Goal: Information Seeking & Learning: Learn about a topic

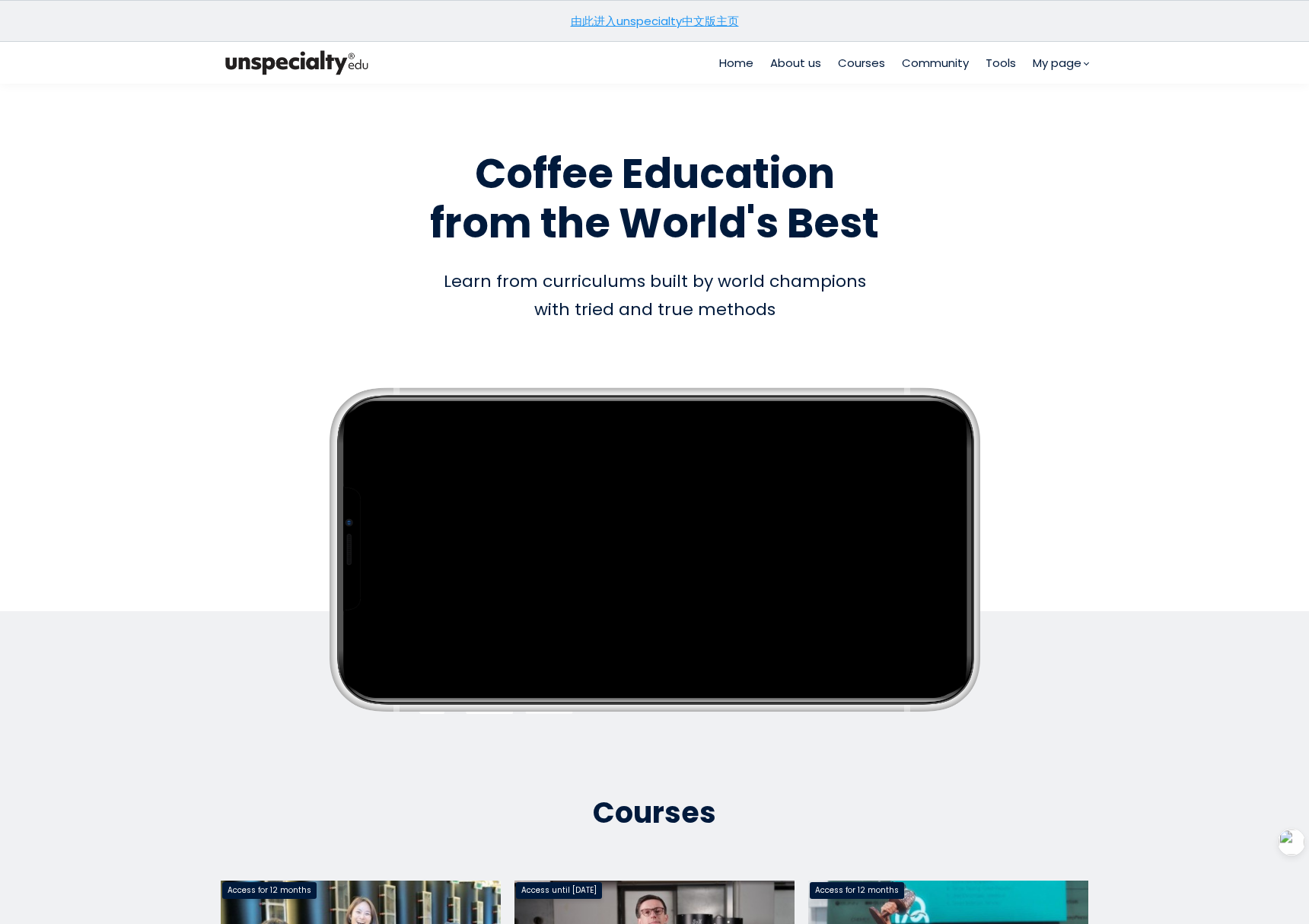
click at [680, 29] on section "由此进入unspecialty中文版主页" at bounding box center [654, 20] width 1309 height 42
click at [683, 22] on link "由此进入unspecialty中文版主页" at bounding box center [655, 21] width 168 height 16
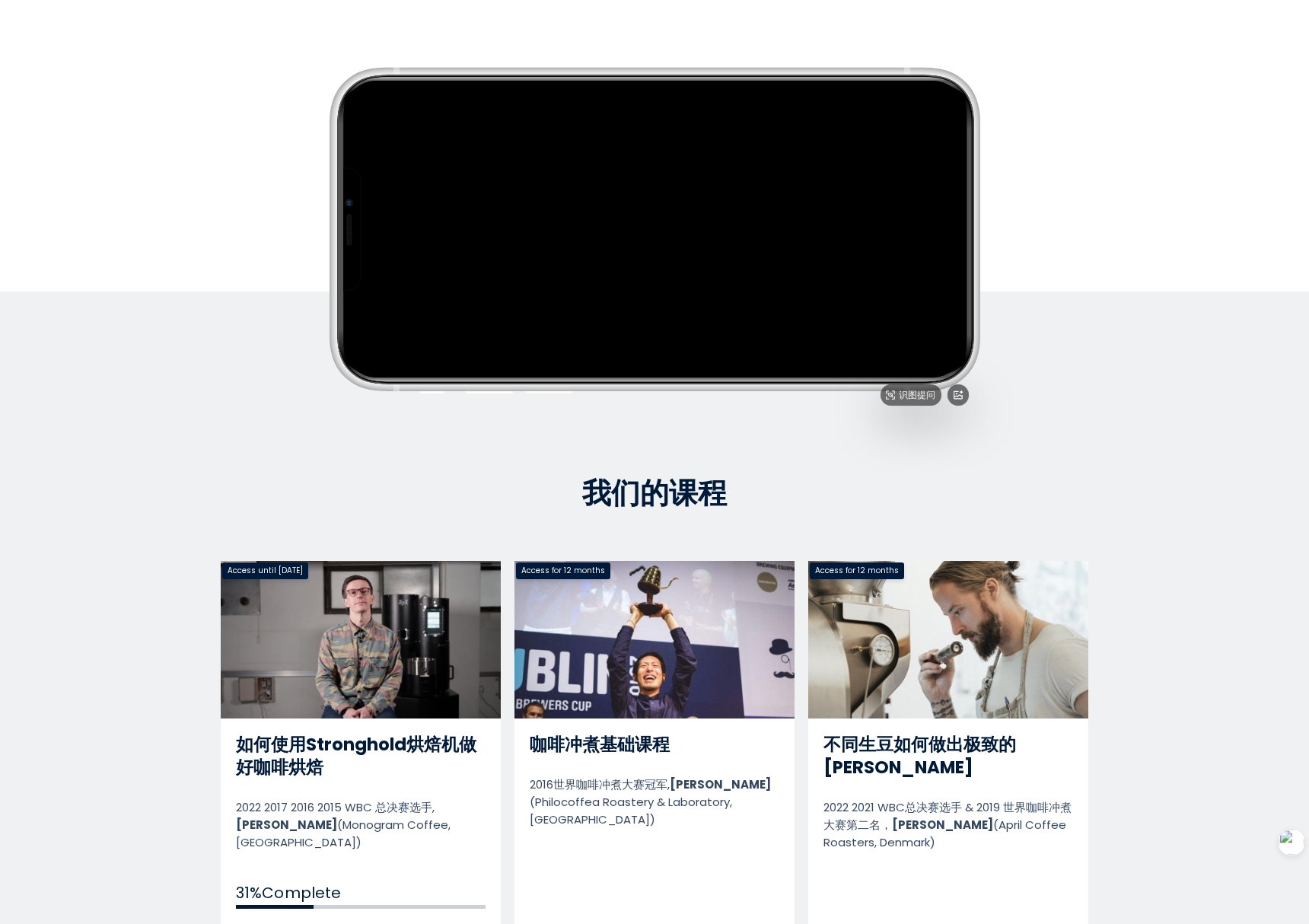
scroll to position [268, 0]
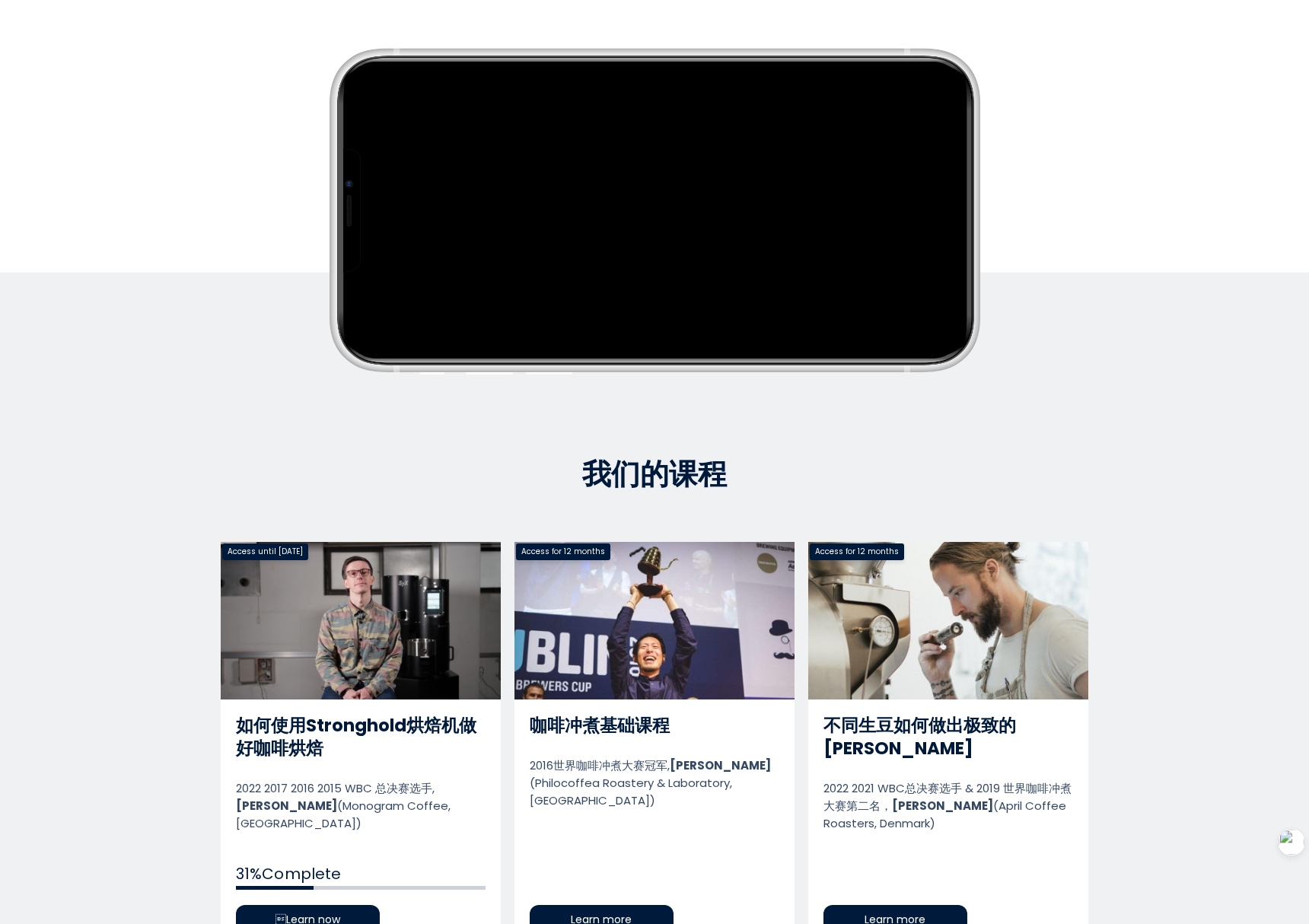
click at [295, 721] on link "如何使用Stronghold烘焙机做好咖啡烘焙" at bounding box center [361, 746] width 280 height 408
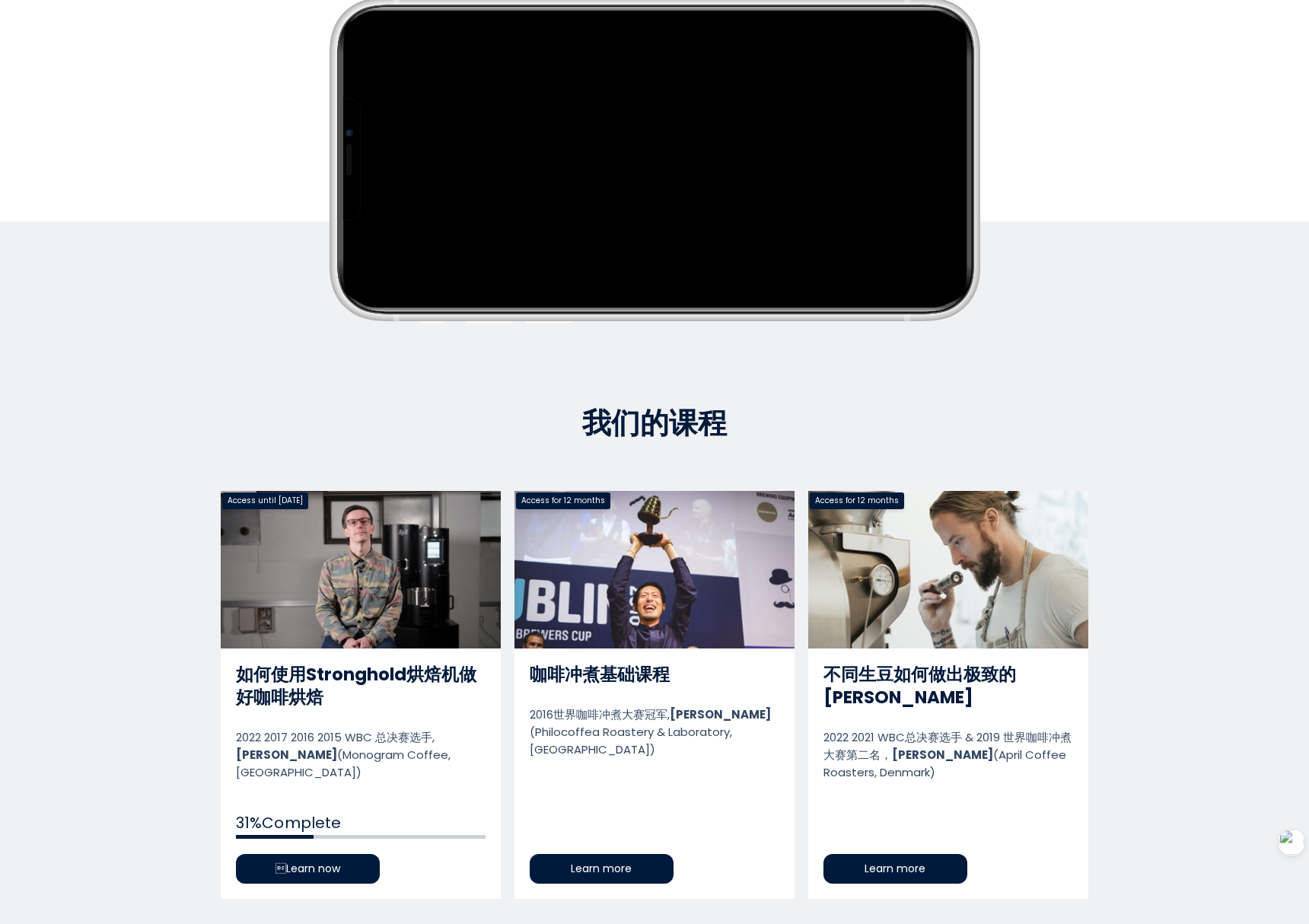
scroll to position [477, 0]
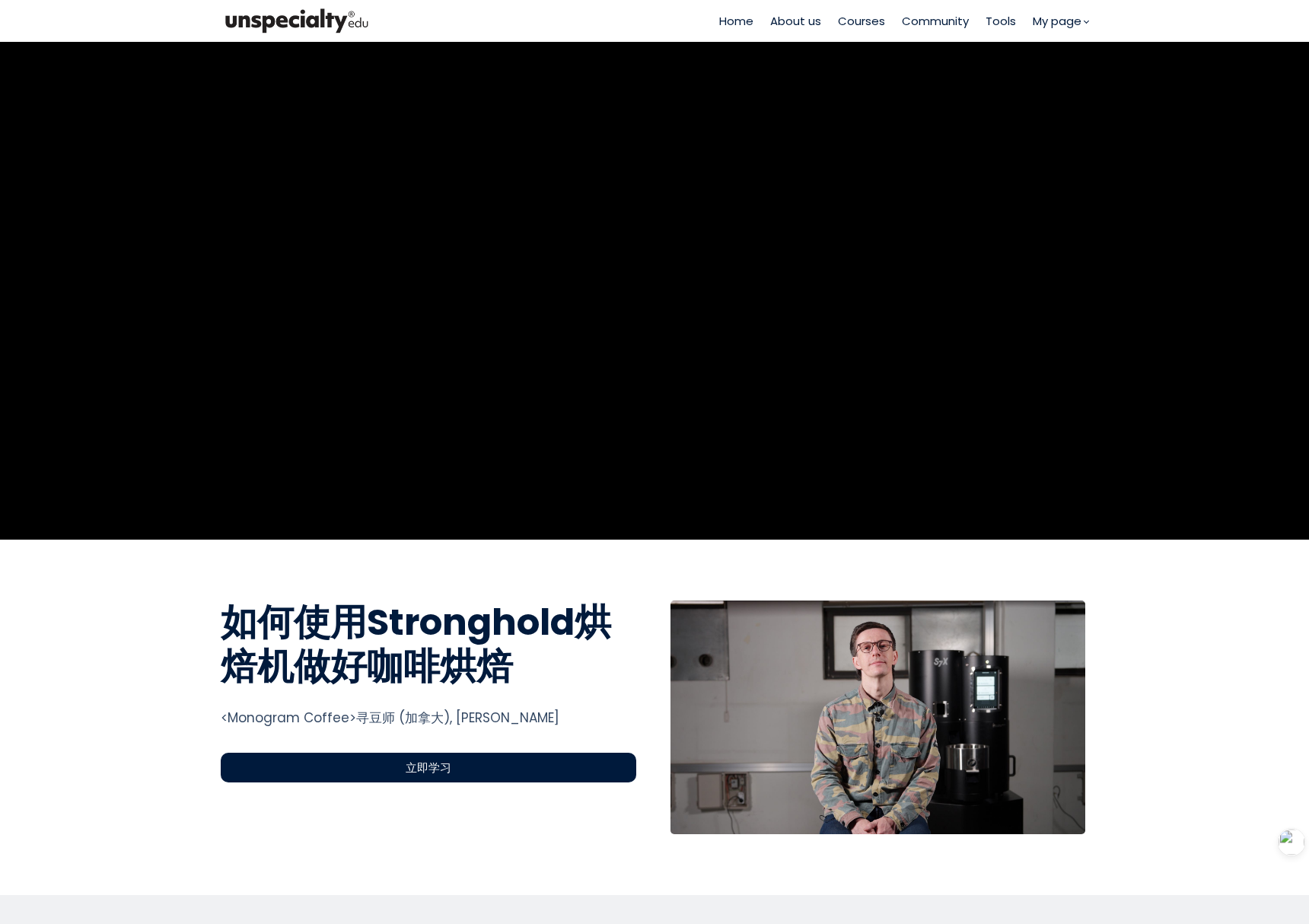
click at [400, 769] on div "立即学习" at bounding box center [429, 767] width 415 height 29
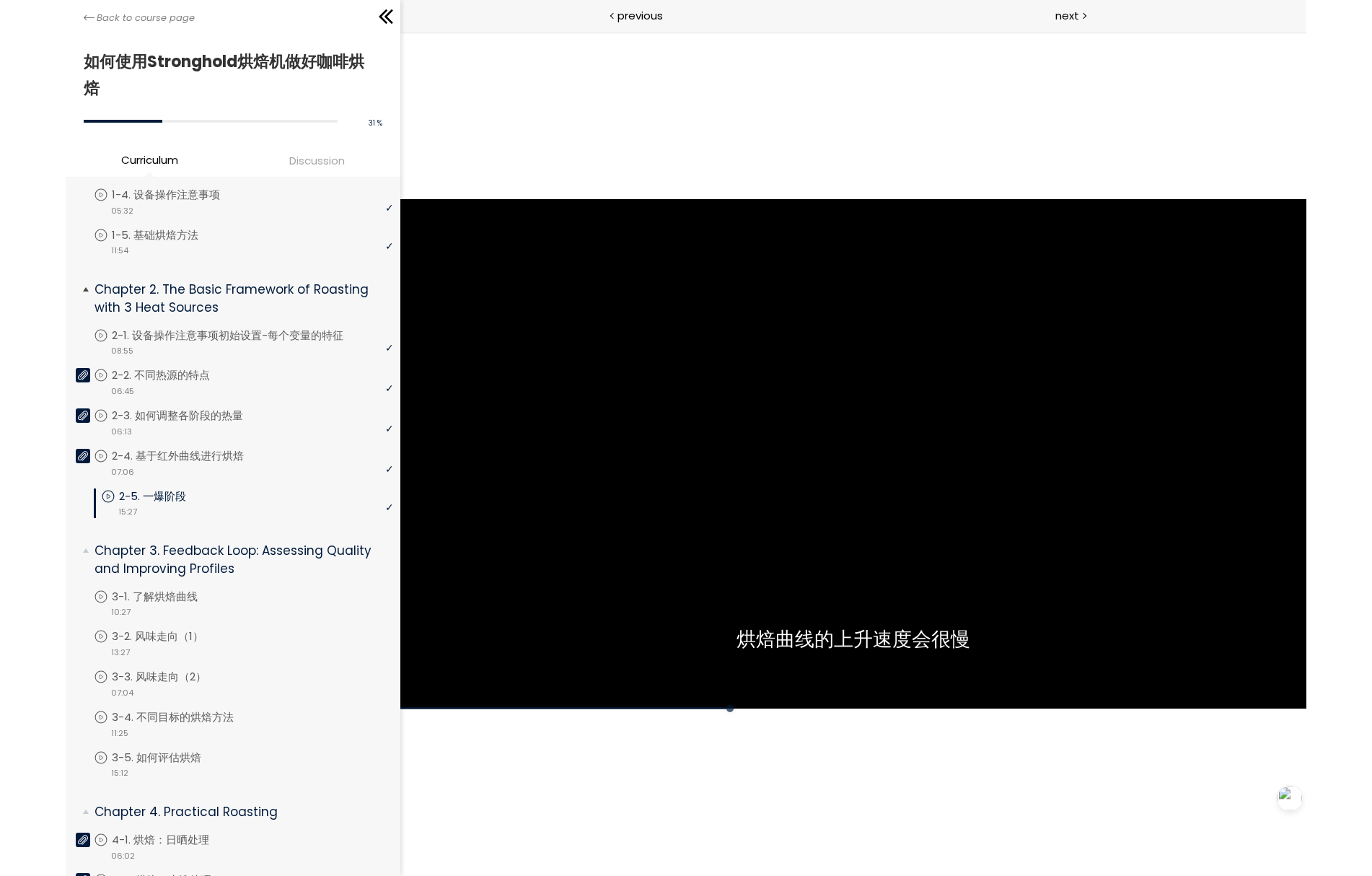
scroll to position [238, 0]
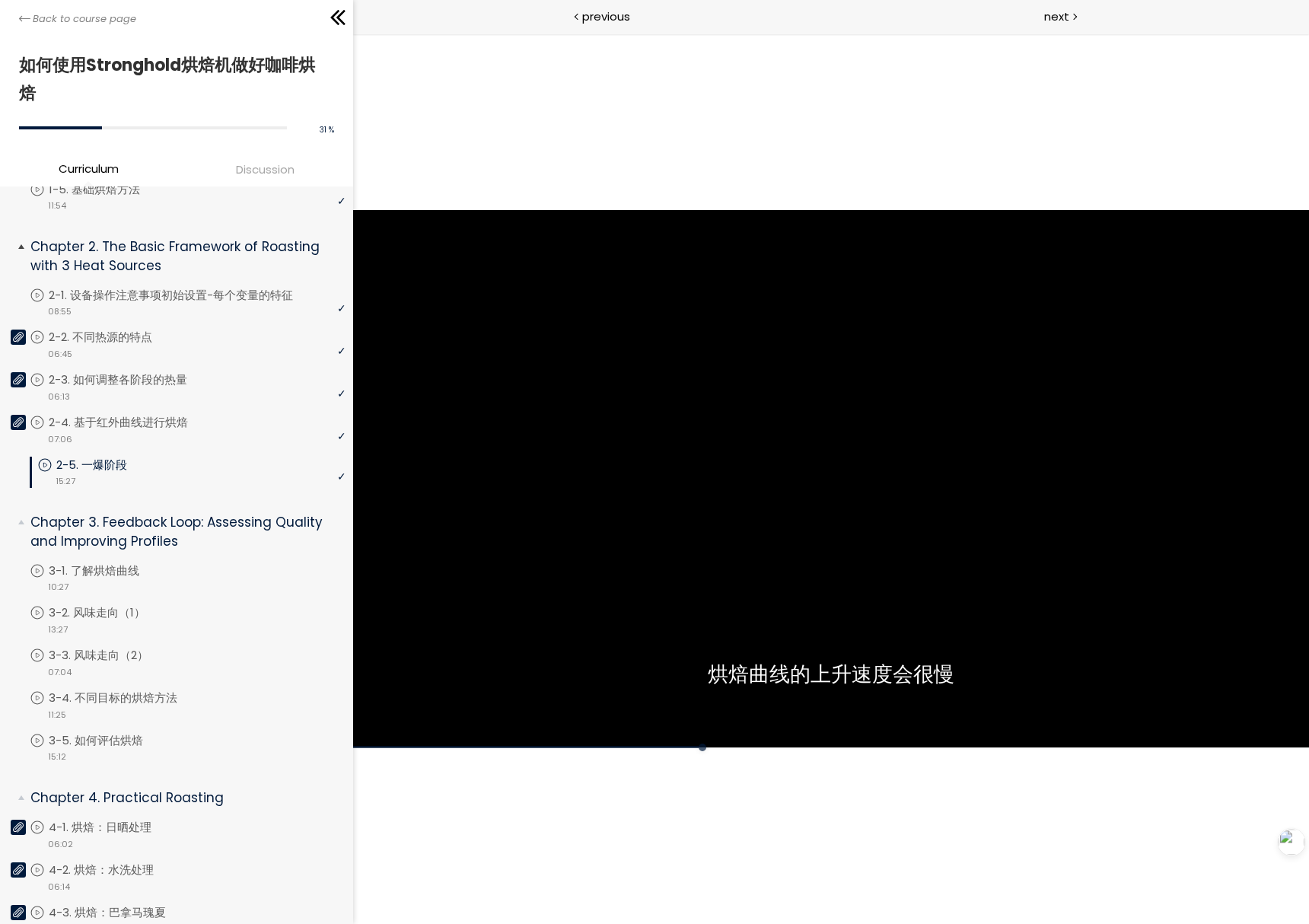
click at [122, 473] on div "video 15:27" at bounding box center [192, 479] width 308 height 15
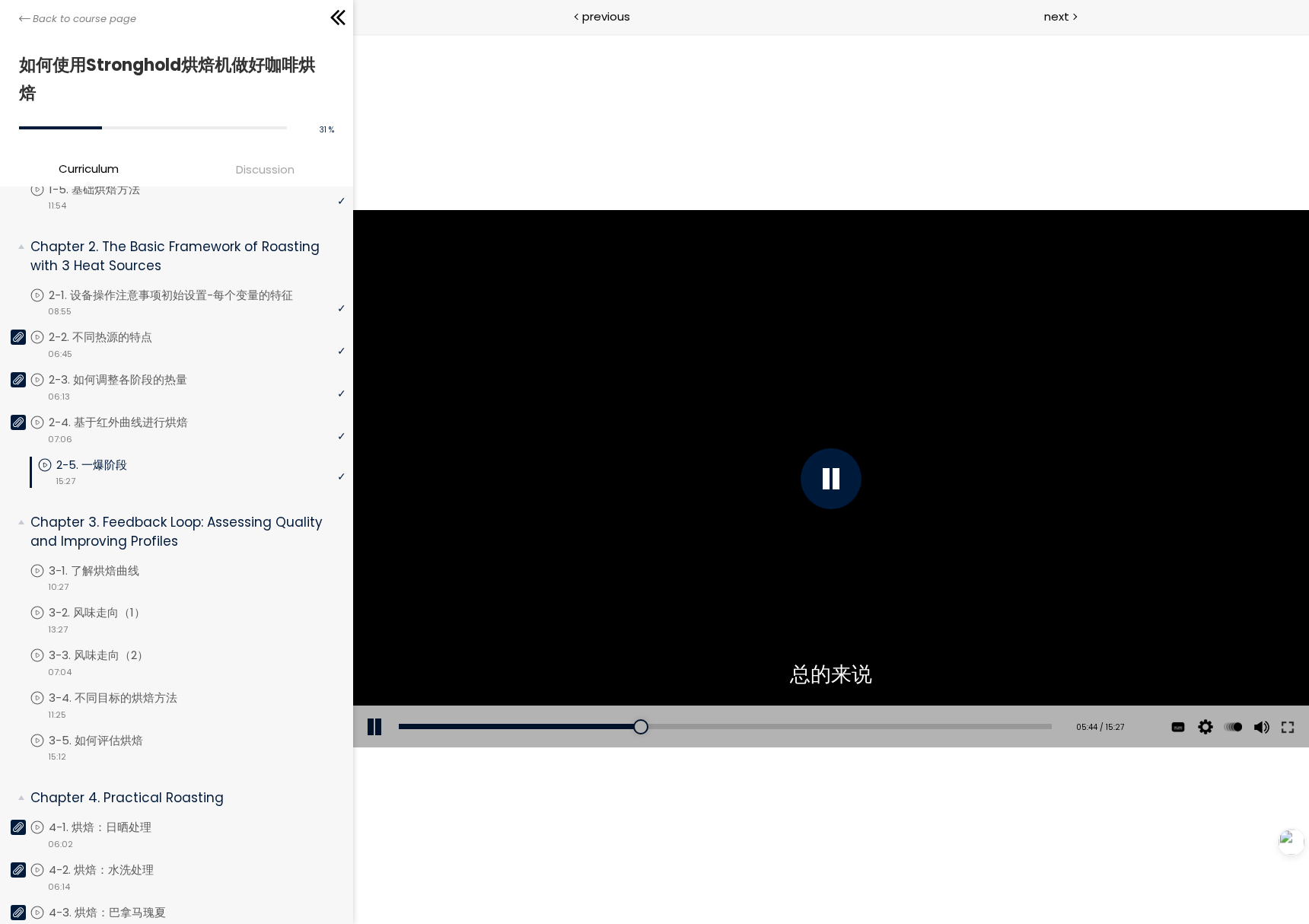
click at [448, 723] on div "Add chapter 01:15" at bounding box center [725, 727] width 653 height 43
click at [430, 725] on div "00:47" at bounding box center [725, 726] width 653 height 5
click at [415, 726] on div "00:24" at bounding box center [725, 726] width 653 height 5
drag, startPoint x: 411, startPoint y: 726, endPoint x: 386, endPoint y: 729, distance: 25.2
click at [389, 728] on div "Add chapter 00:14 00:14 / 15:27 Subtitles 中文 (简体) English None Auto 1080p 720p …" at bounding box center [830, 727] width 956 height 43
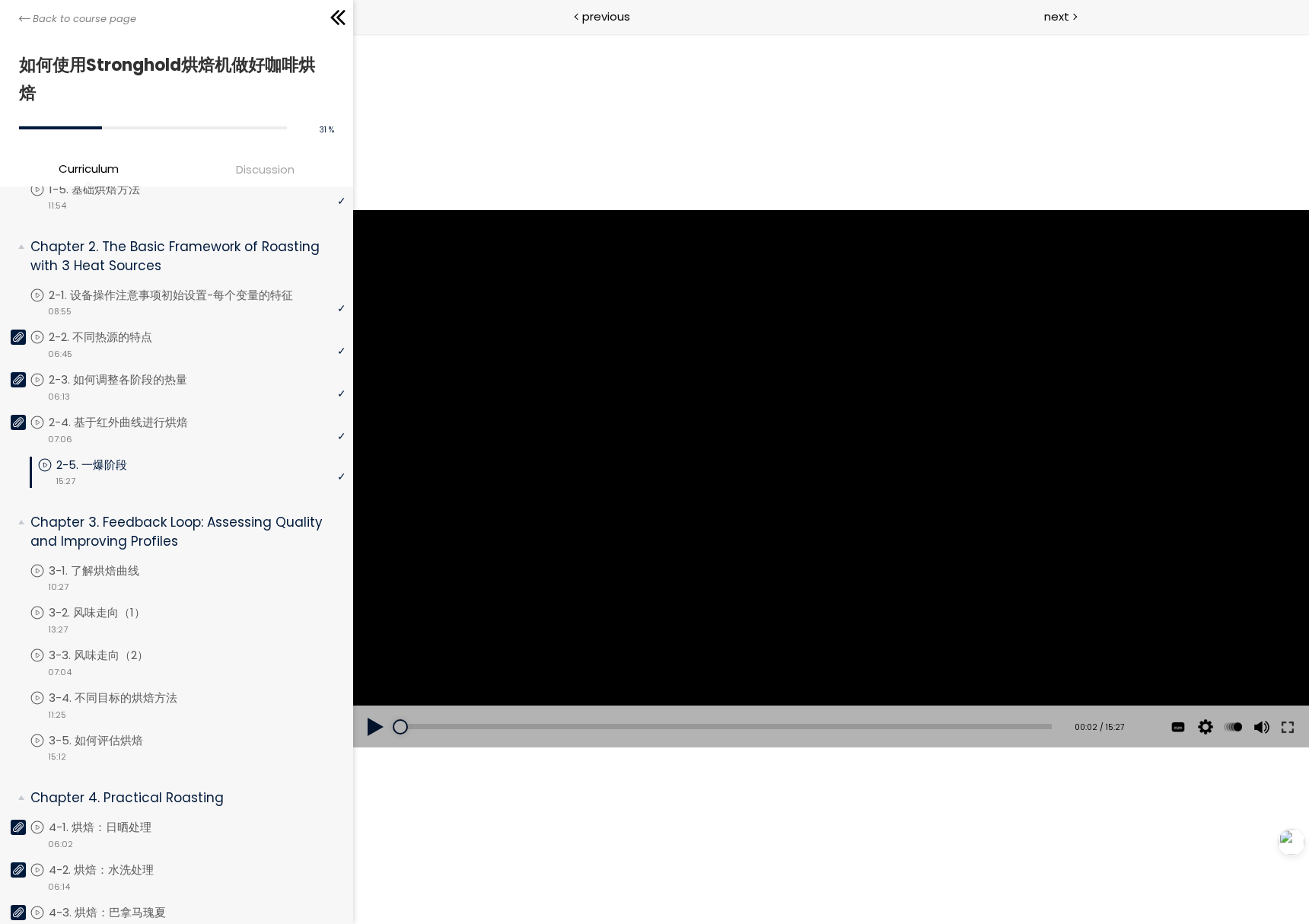
click at [539, 869] on div "点击播放声音 @keyframes VOLUME_SMALL_WAVE_FLASH { 0% { opacity: 0; } 33% { opacity: 1…" at bounding box center [830, 478] width 956 height 890
click at [503, 327] on div at bounding box center [830, 479] width 956 height 538
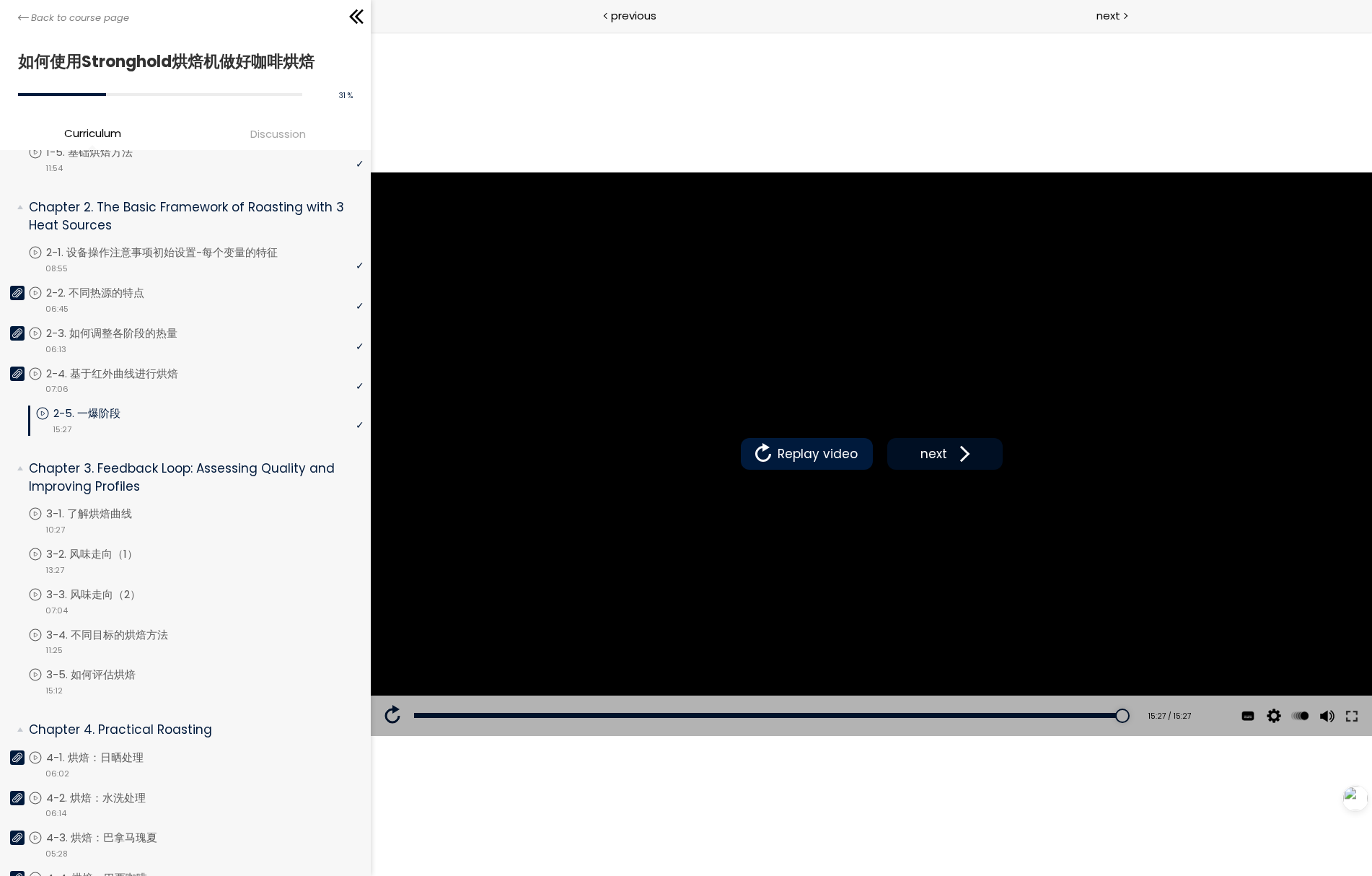
click at [962, 459] on span at bounding box center [961, 454] width 22 height 22
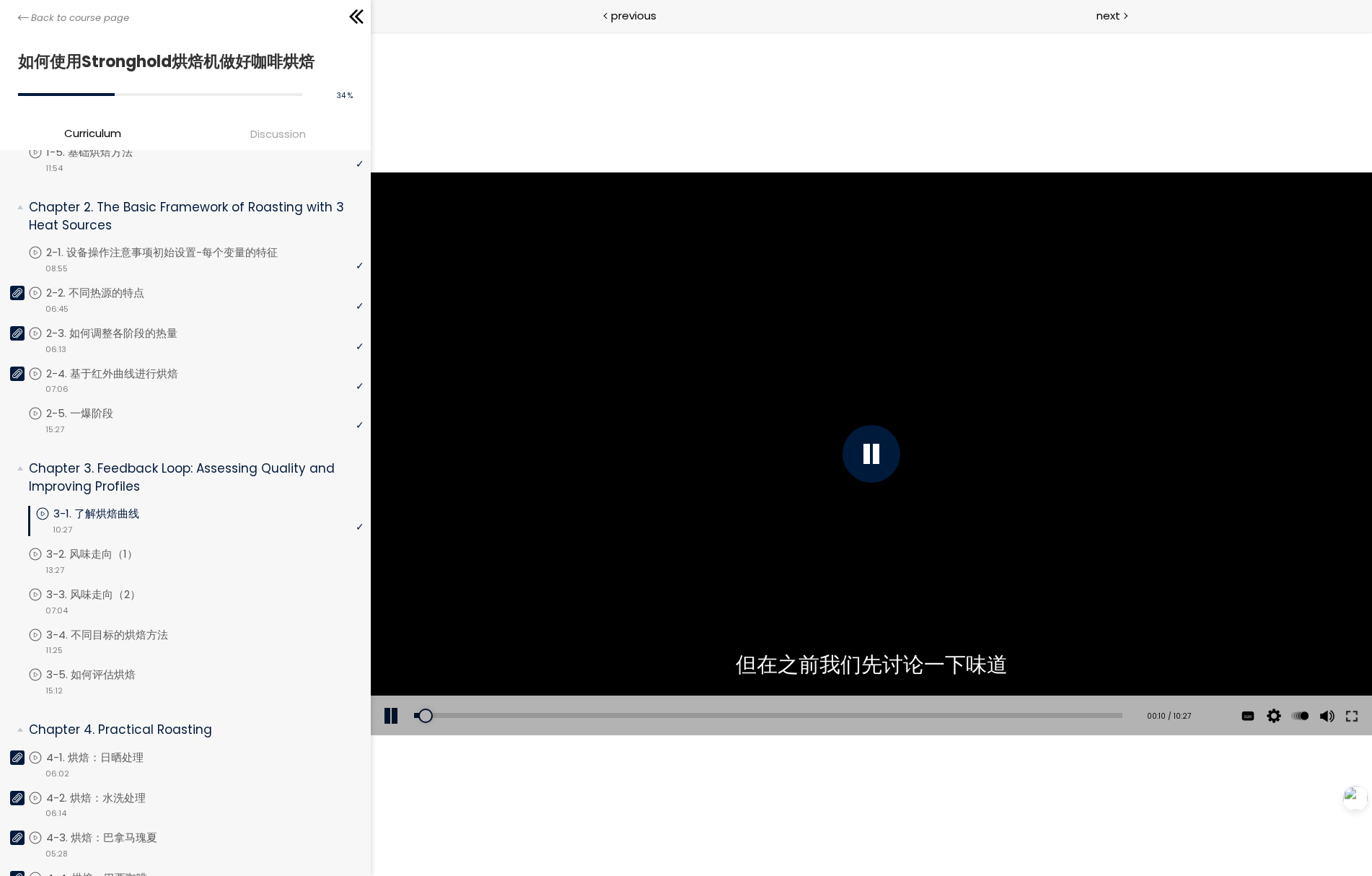
click at [691, 366] on div at bounding box center [870, 454] width 1001 height 563
click at [863, 457] on div at bounding box center [870, 454] width 57 height 57
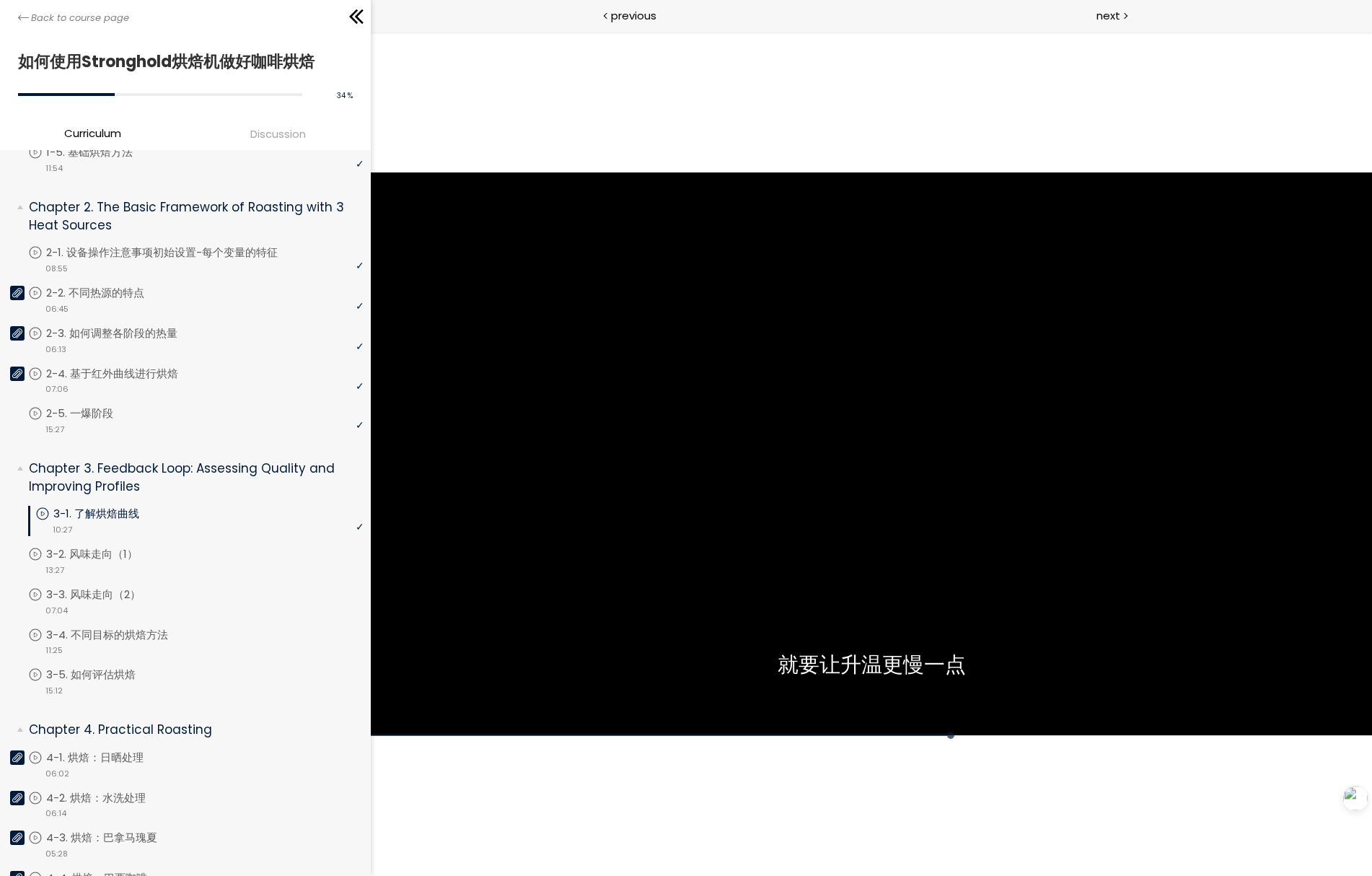
click at [688, 110] on div "点击播放声音 @keyframes VOLUME_SMALL_WAVE_FLASH { 0% { opacity: 0; } 33% { opacity: 1…" at bounding box center [870, 454] width 1001 height 844
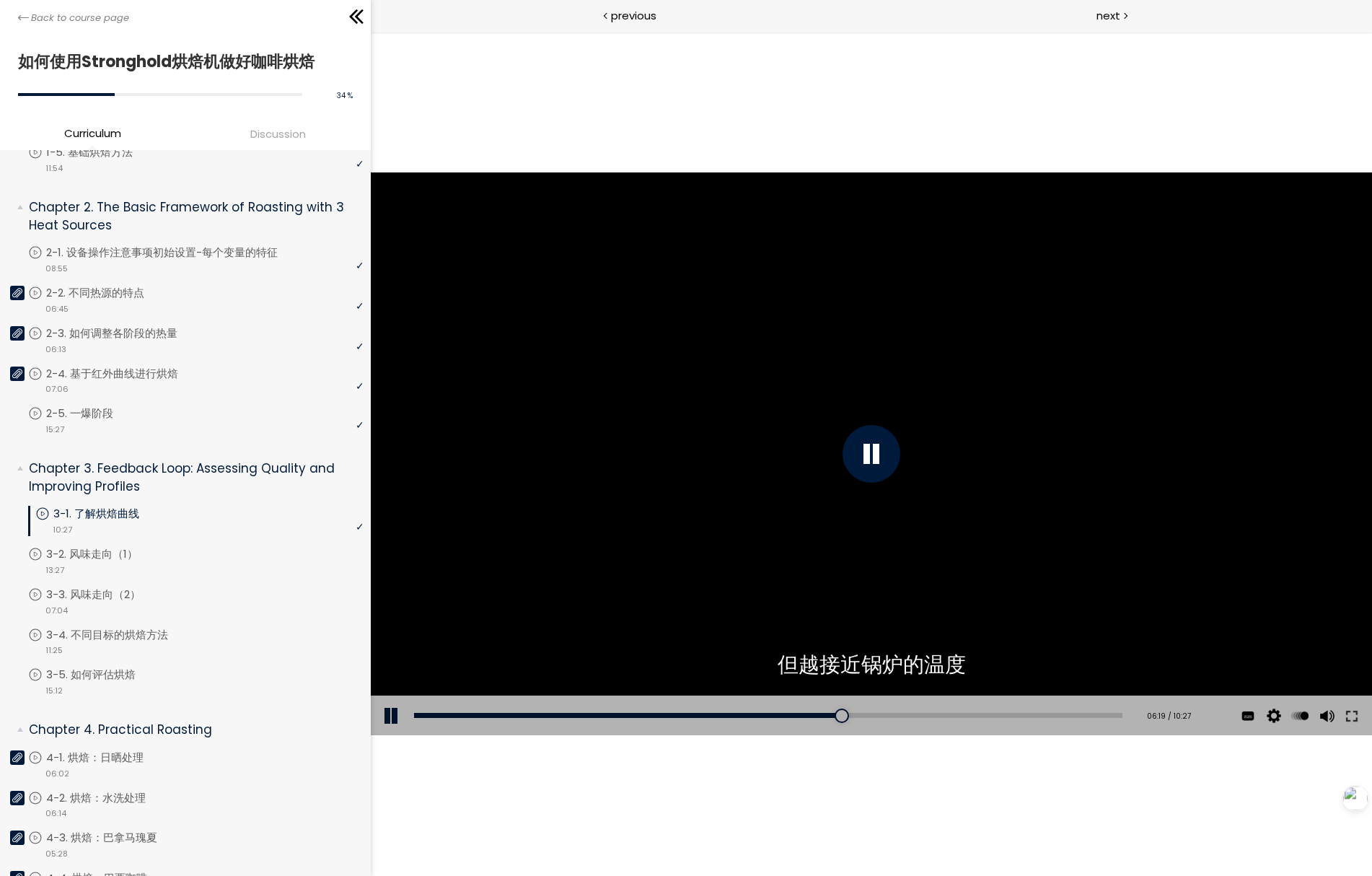
click at [1030, 530] on div at bounding box center [870, 454] width 1001 height 563
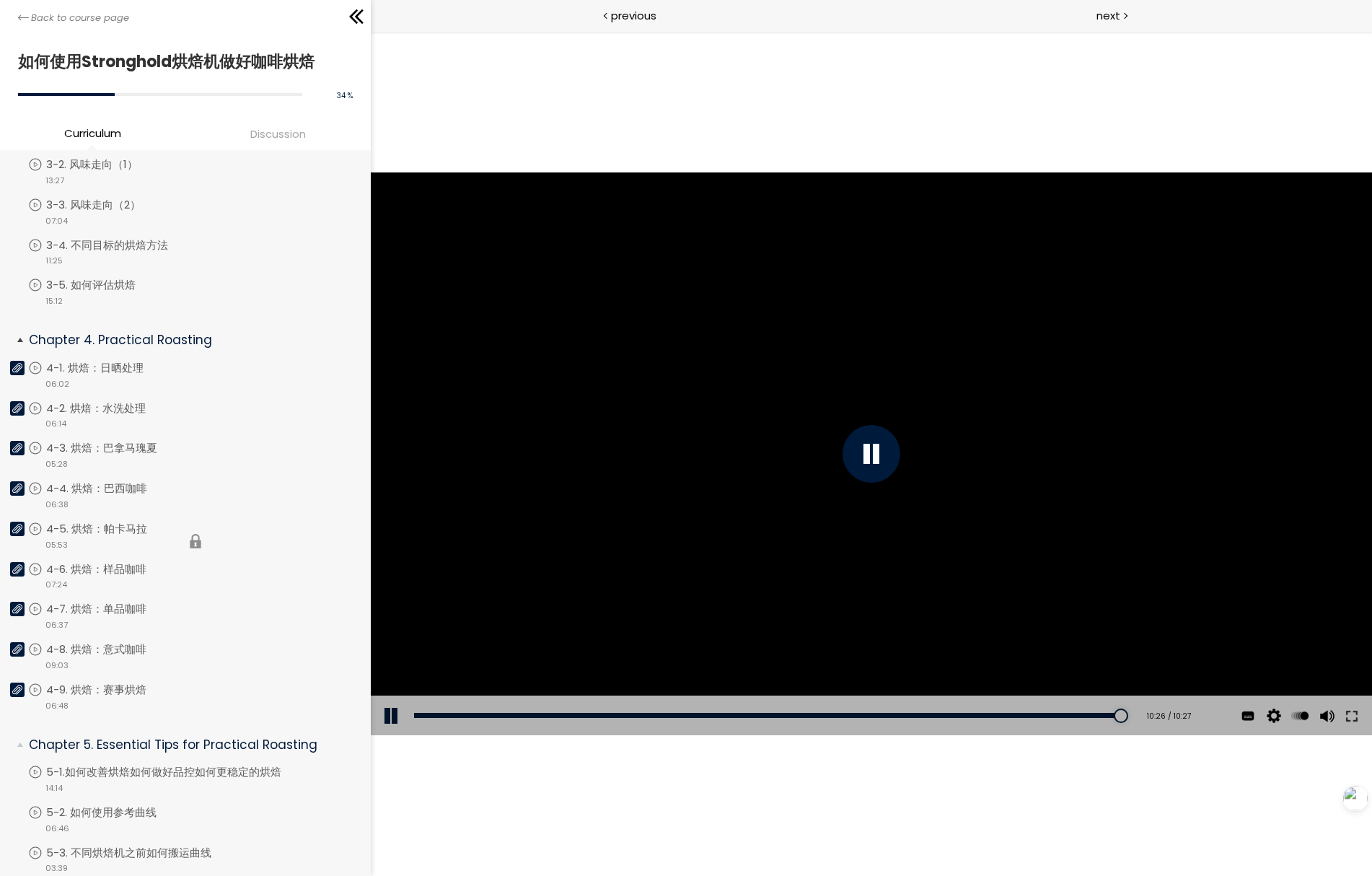
scroll to position [929, 0]
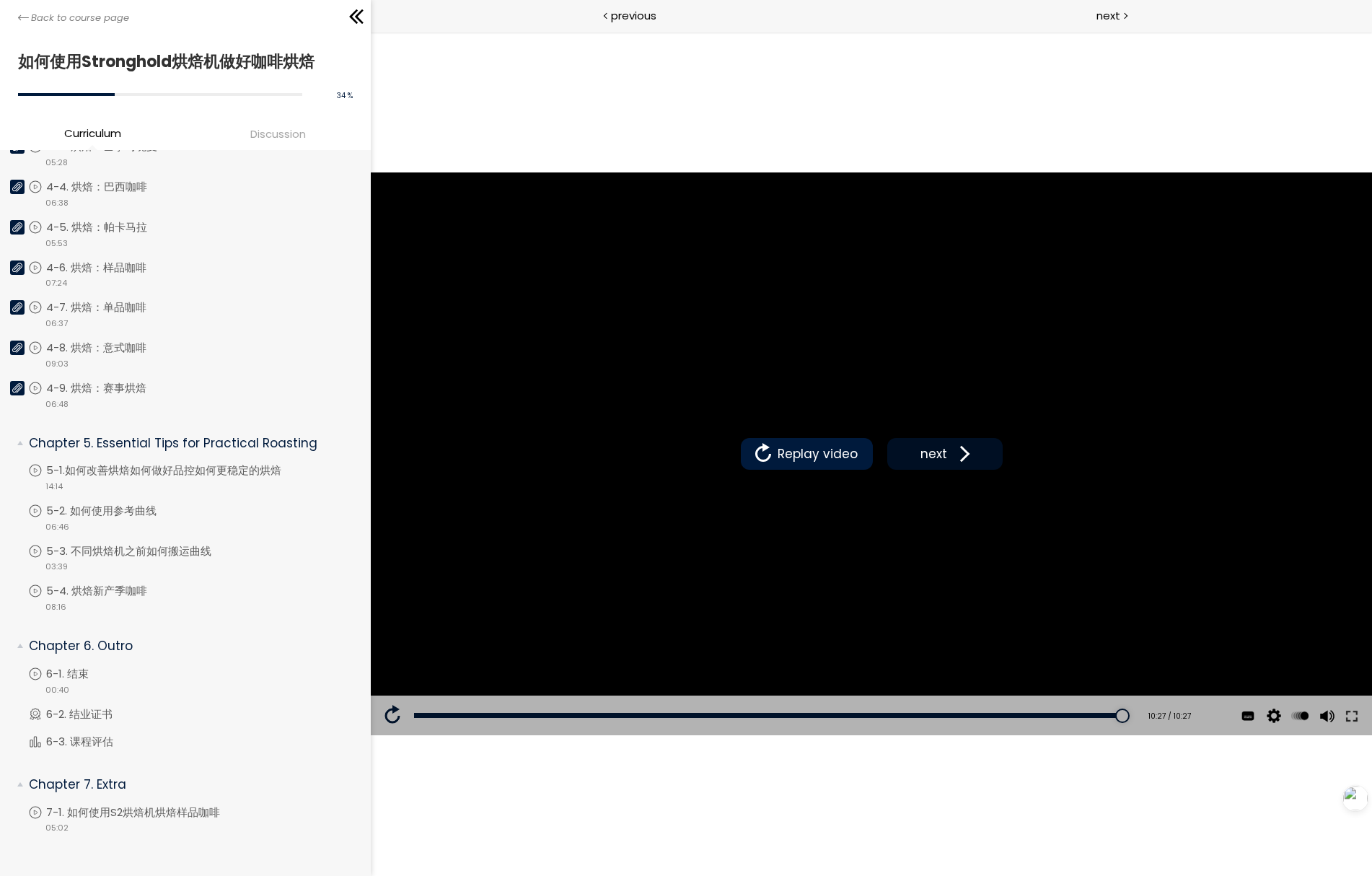
click at [951, 455] on span at bounding box center [961, 454] width 22 height 22
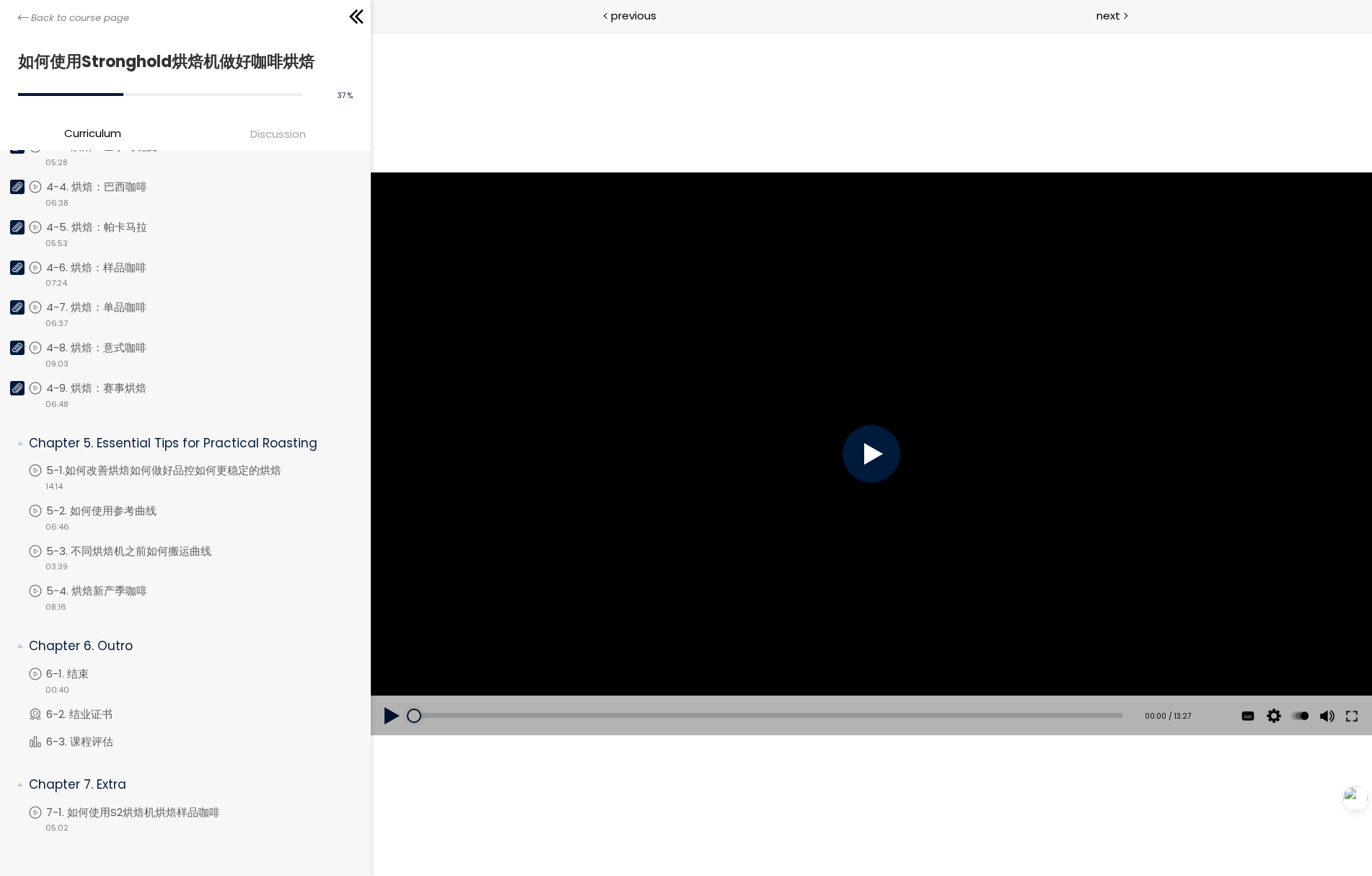
click at [299, 128] on span "Discussion" at bounding box center [278, 134] width 56 height 17
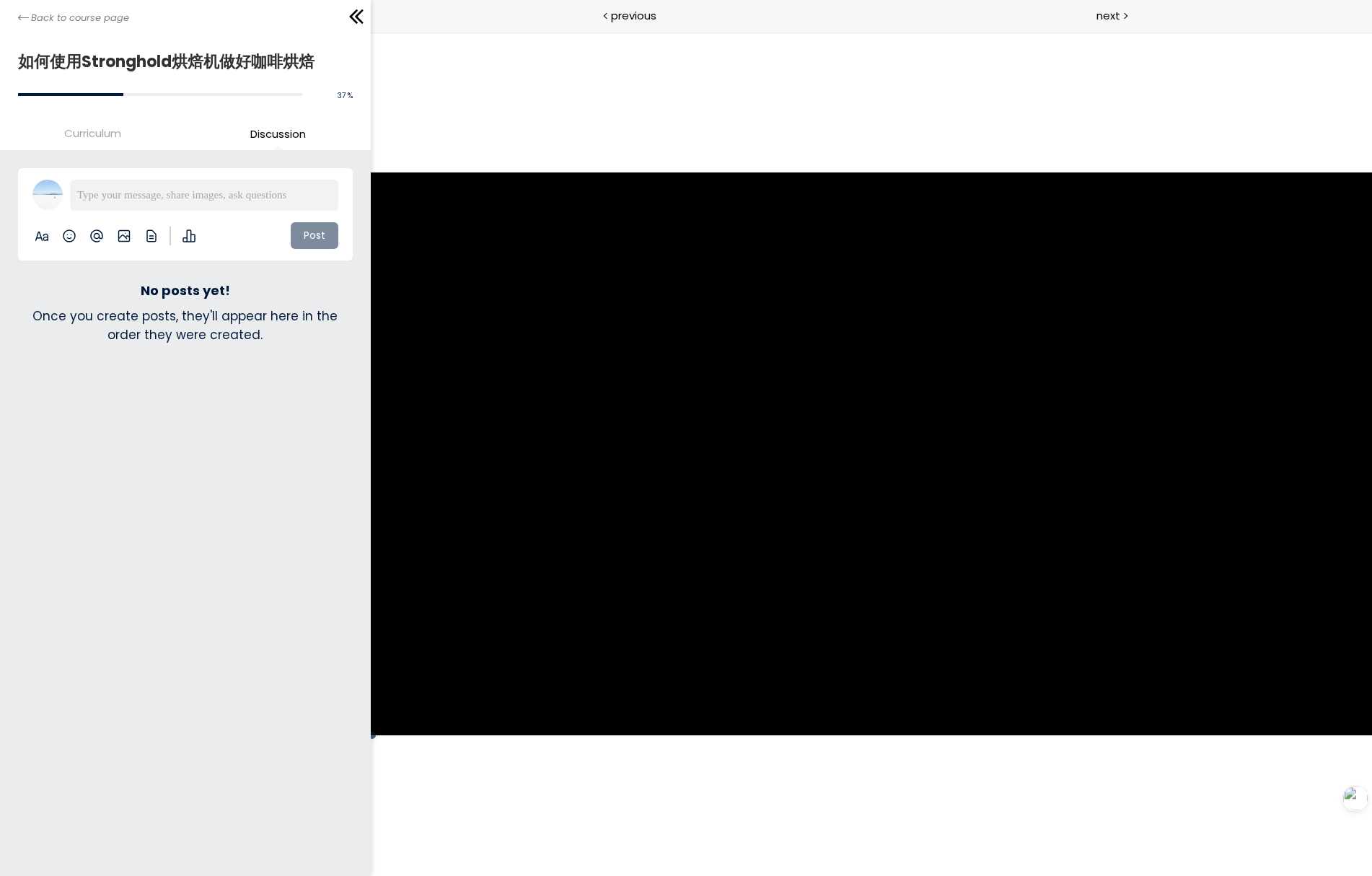
click at [92, 131] on span "Curriculum" at bounding box center [92, 133] width 57 height 17
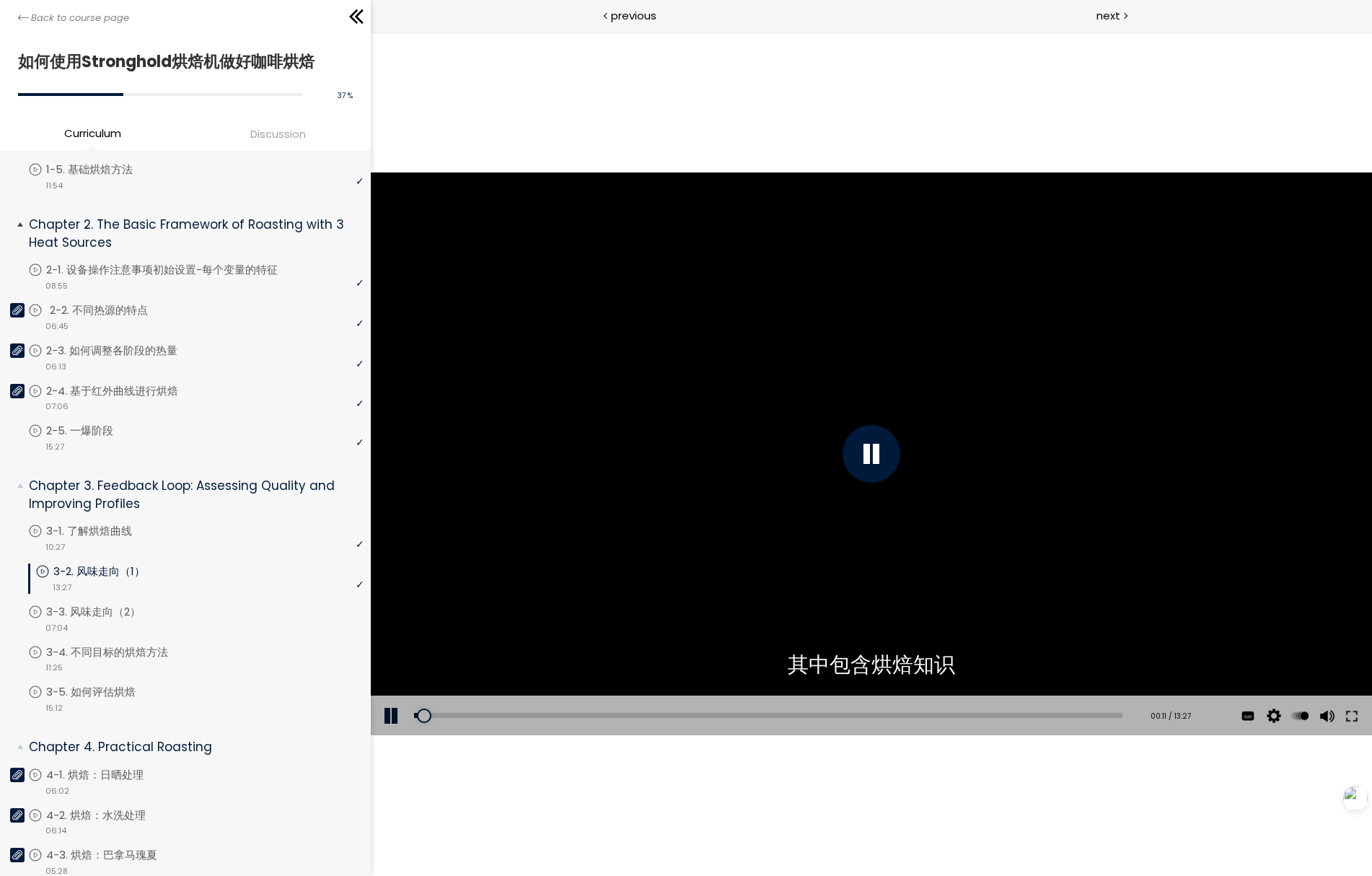
scroll to position [416, 0]
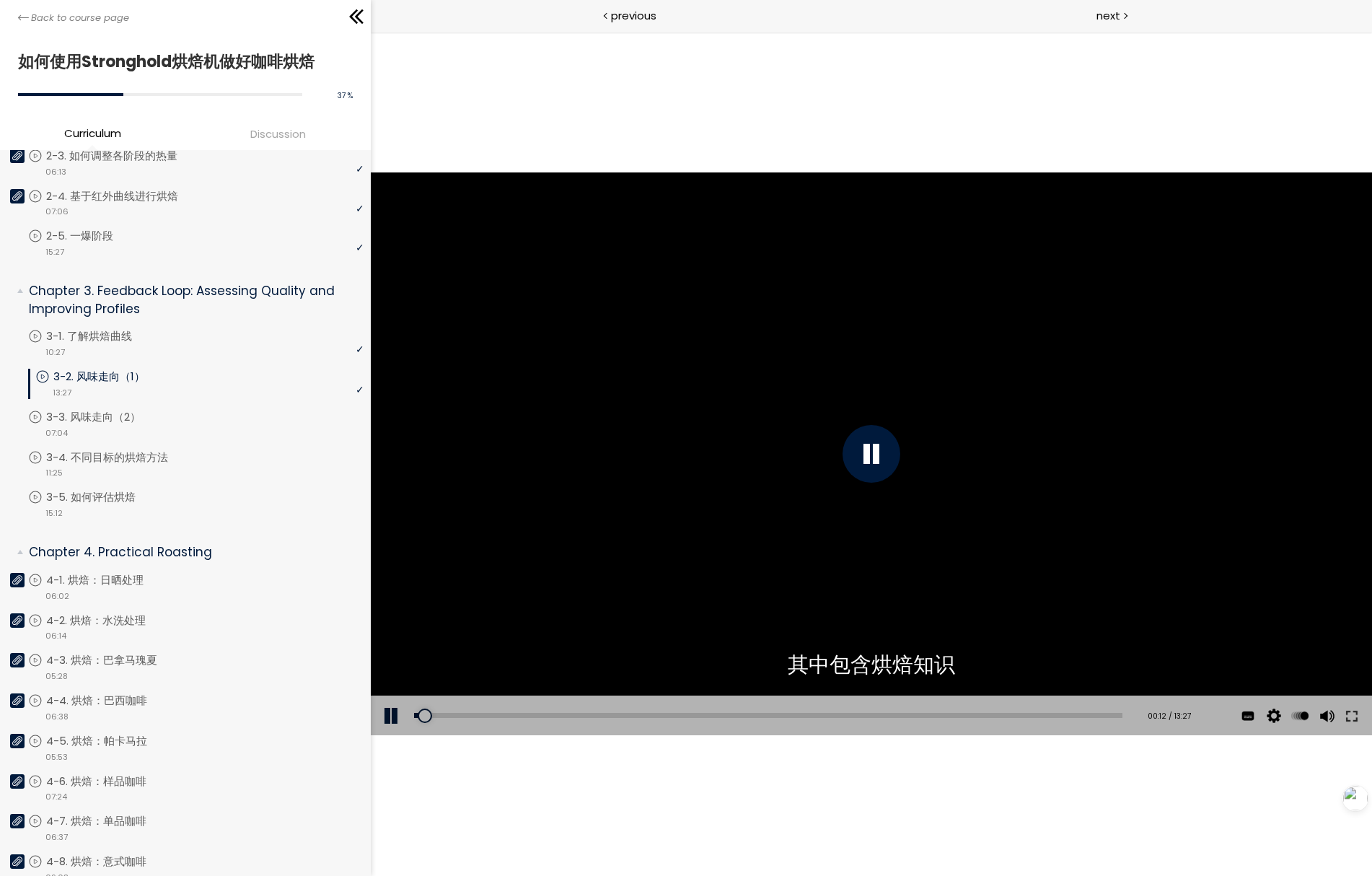
click at [637, 440] on div at bounding box center [870, 454] width 1001 height 563
click at [447, 715] on div "00:38" at bounding box center [767, 715] width 708 height 5
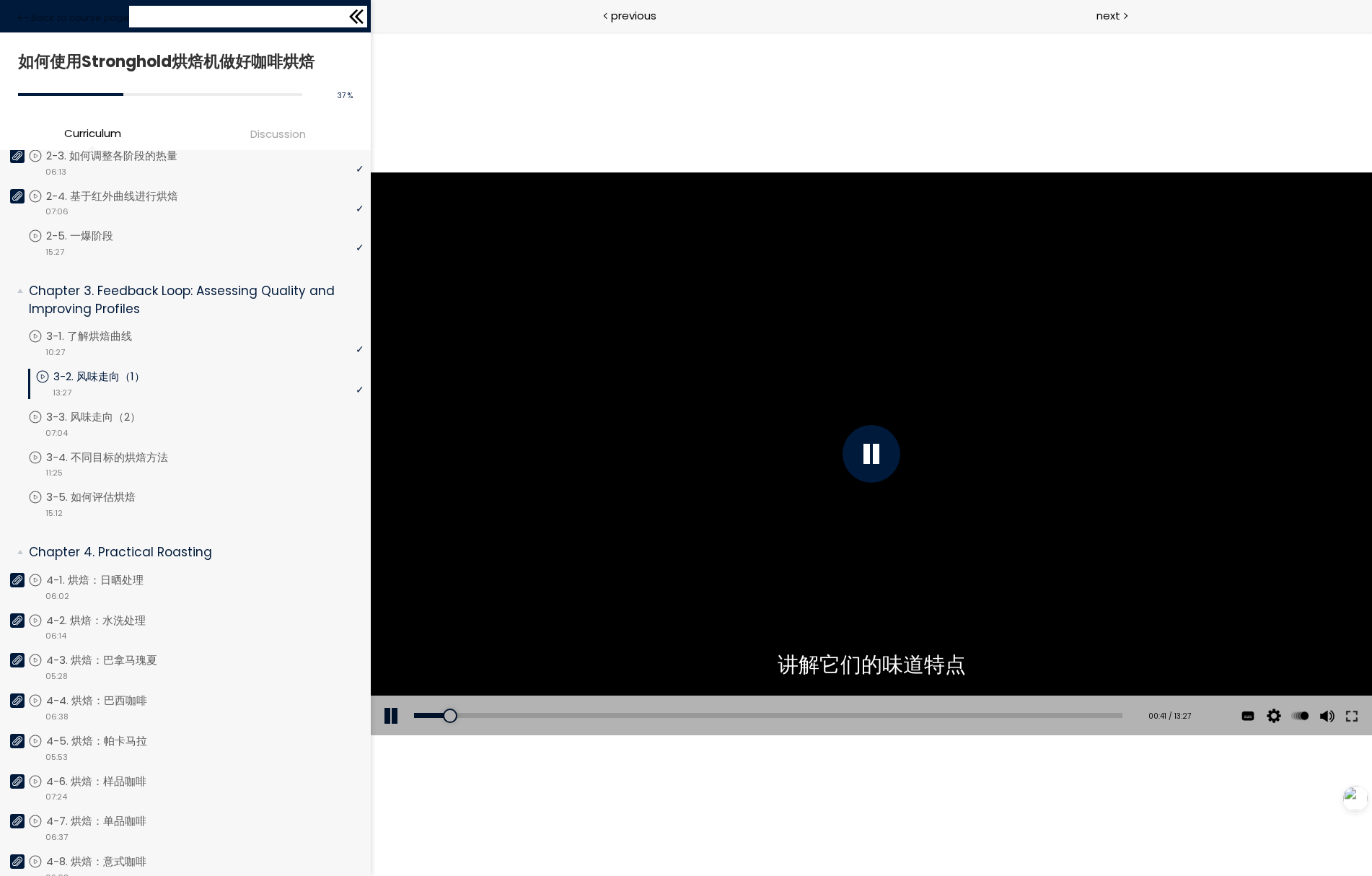
click at [358, 17] on icon at bounding box center [359, 16] width 8 height 14
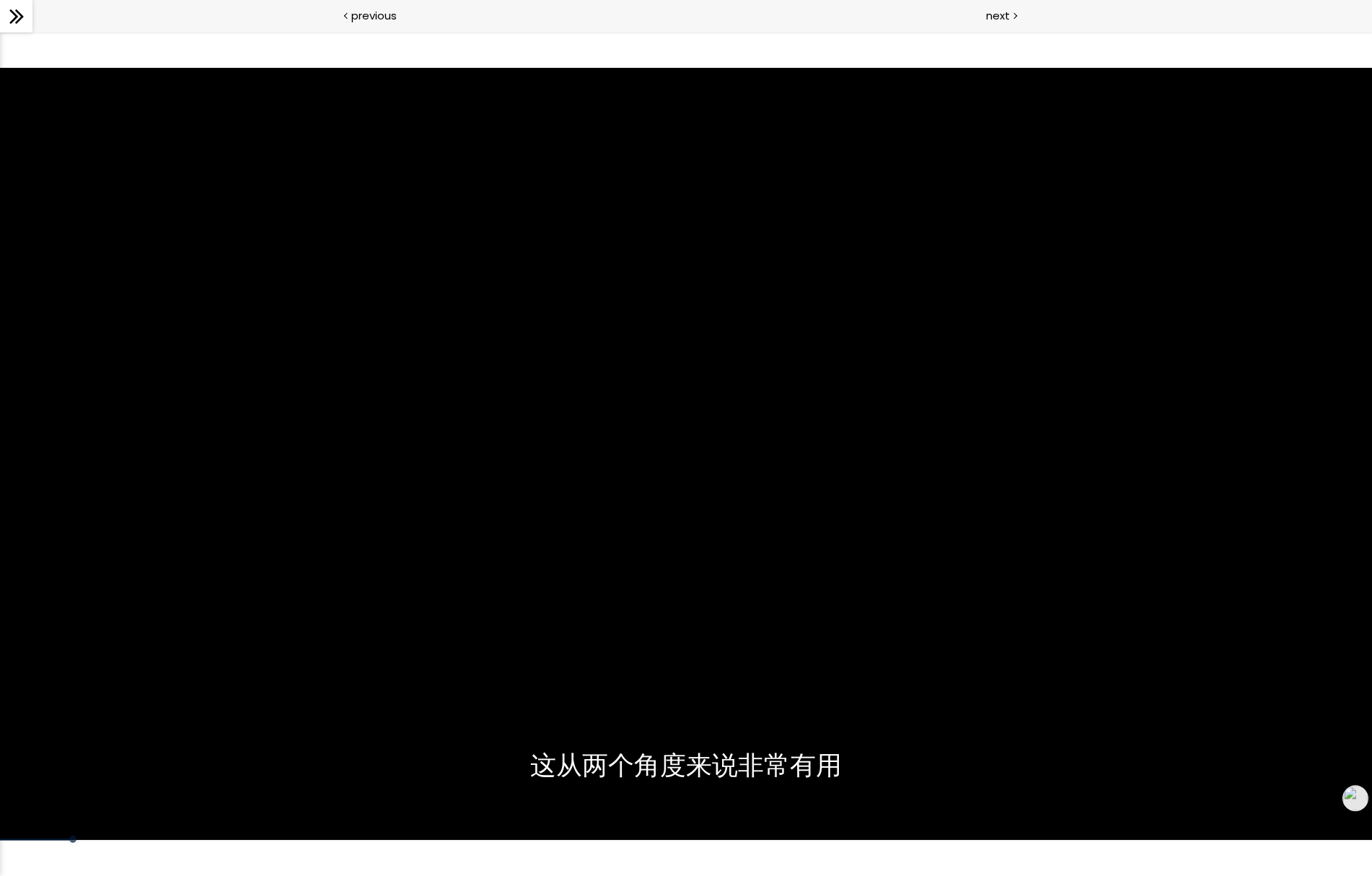
click at [14, 24] on icon at bounding box center [17, 17] width 22 height 22
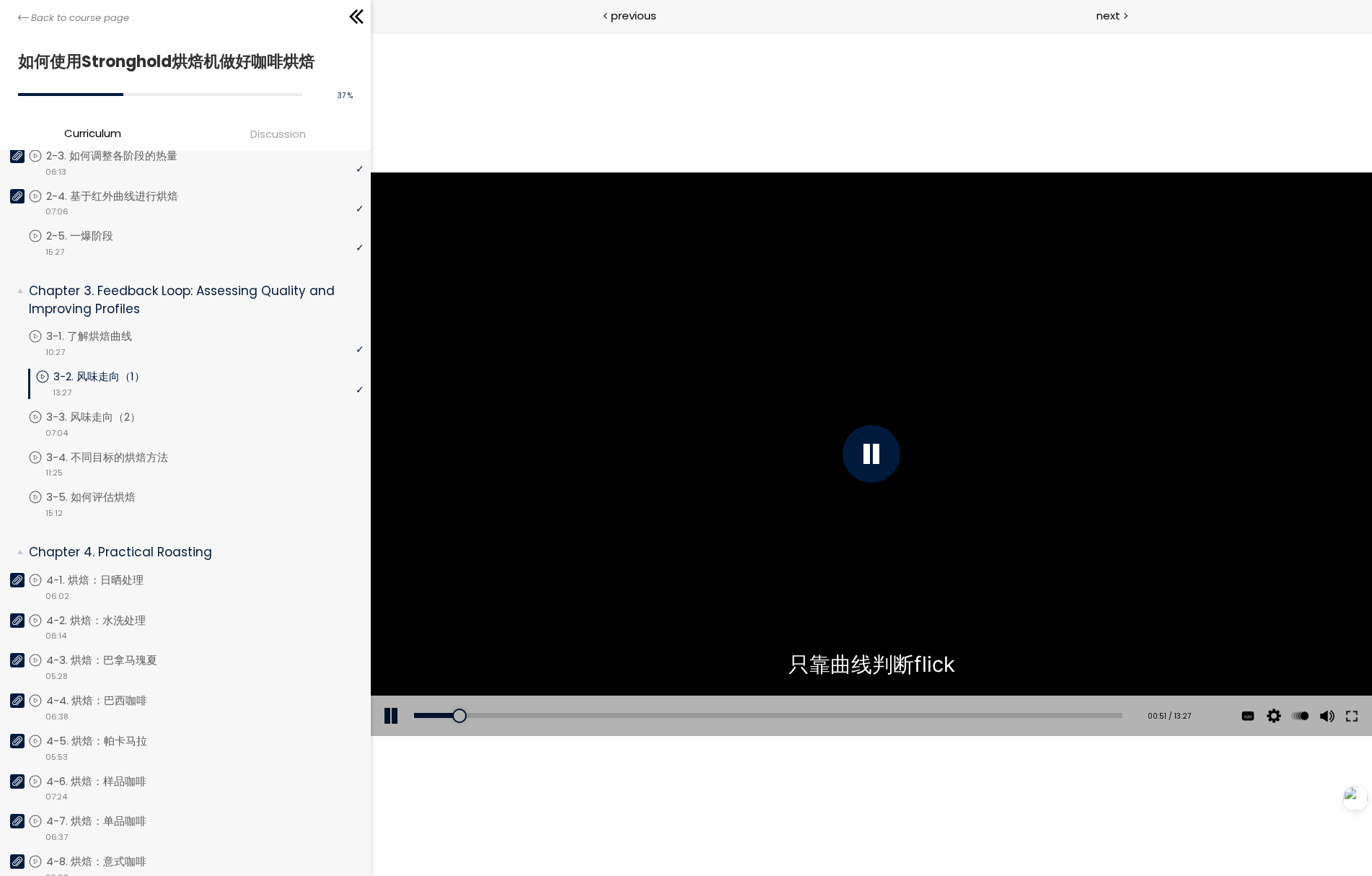
click at [478, 291] on div at bounding box center [870, 454] width 1001 height 563
click at [612, 354] on div at bounding box center [870, 454] width 1001 height 563
click at [396, 709] on button at bounding box center [391, 715] width 43 height 41
click at [437, 63] on div "The video is loading... 点击播放声音 @keyframes VOLUME_SMALL_WAVE_FLASH { 0% { opacit…" at bounding box center [870, 454] width 1001 height 844
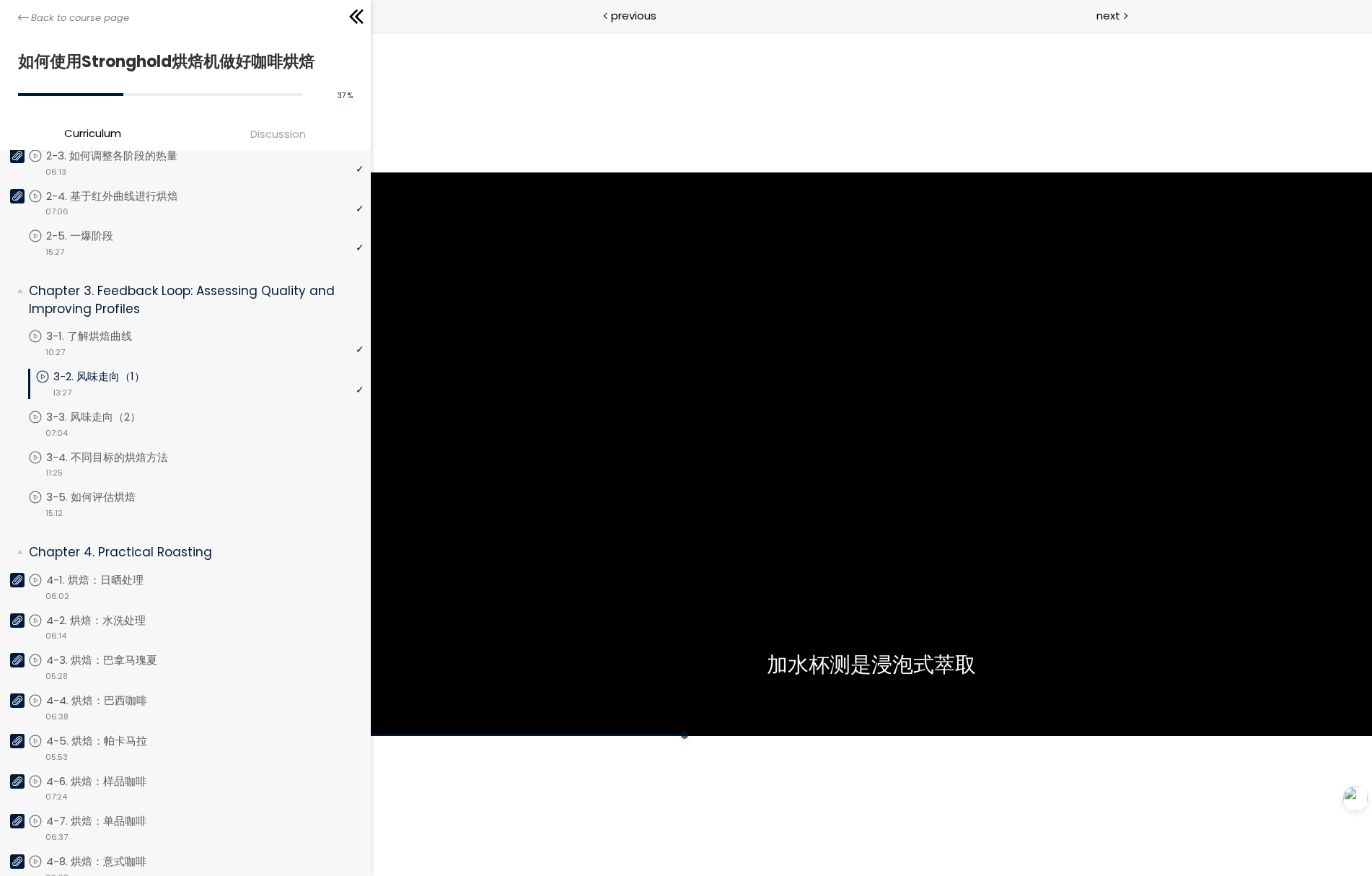
click at [813, 117] on div "The video is loading... 点击播放声音 @keyframes VOLUME_SMALL_WAVE_FLASH { 0% { opacit…" at bounding box center [870, 454] width 1001 height 844
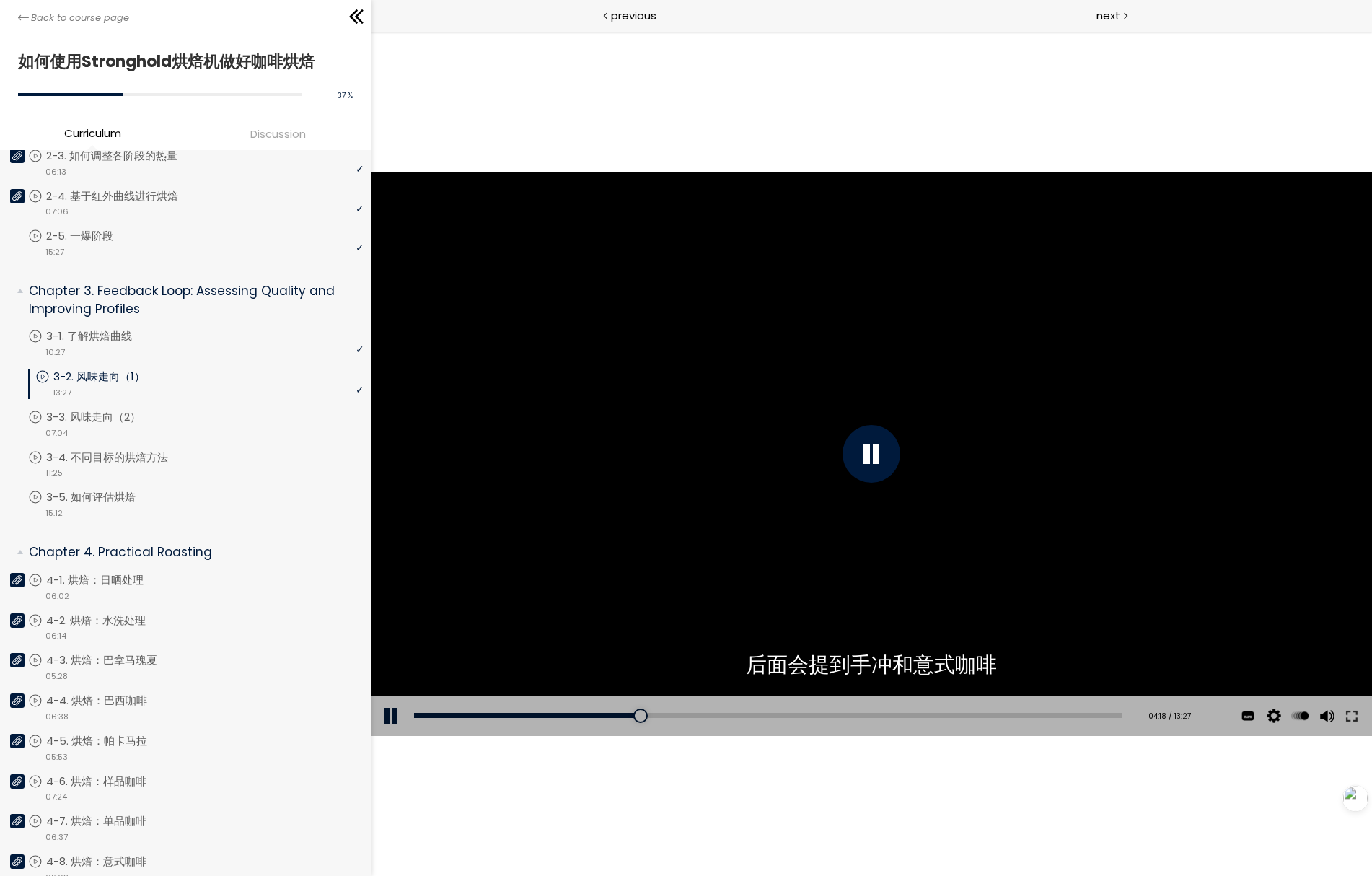
click at [602, 398] on div at bounding box center [870, 454] width 1001 height 563
click at [550, 434] on div at bounding box center [870, 454] width 1001 height 563
click at [556, 389] on div at bounding box center [870, 454] width 1001 height 563
click at [777, 719] on div "Add chapter 07:03" at bounding box center [767, 715] width 708 height 41
click at [781, 714] on div "07:08" at bounding box center [767, 715] width 708 height 5
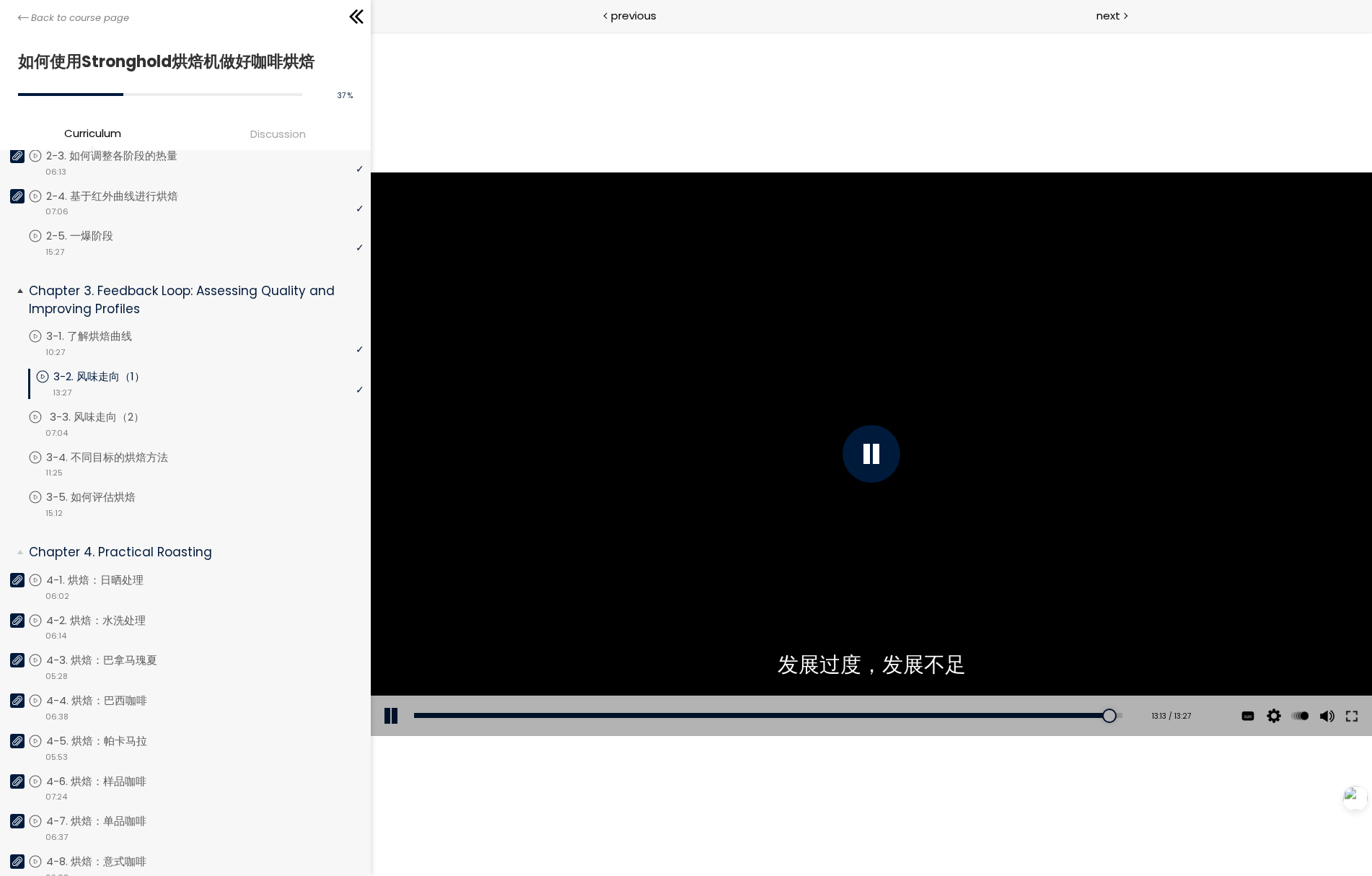
click at [127, 411] on p "3-3. 风味走向（2）" at bounding box center [111, 416] width 123 height 16
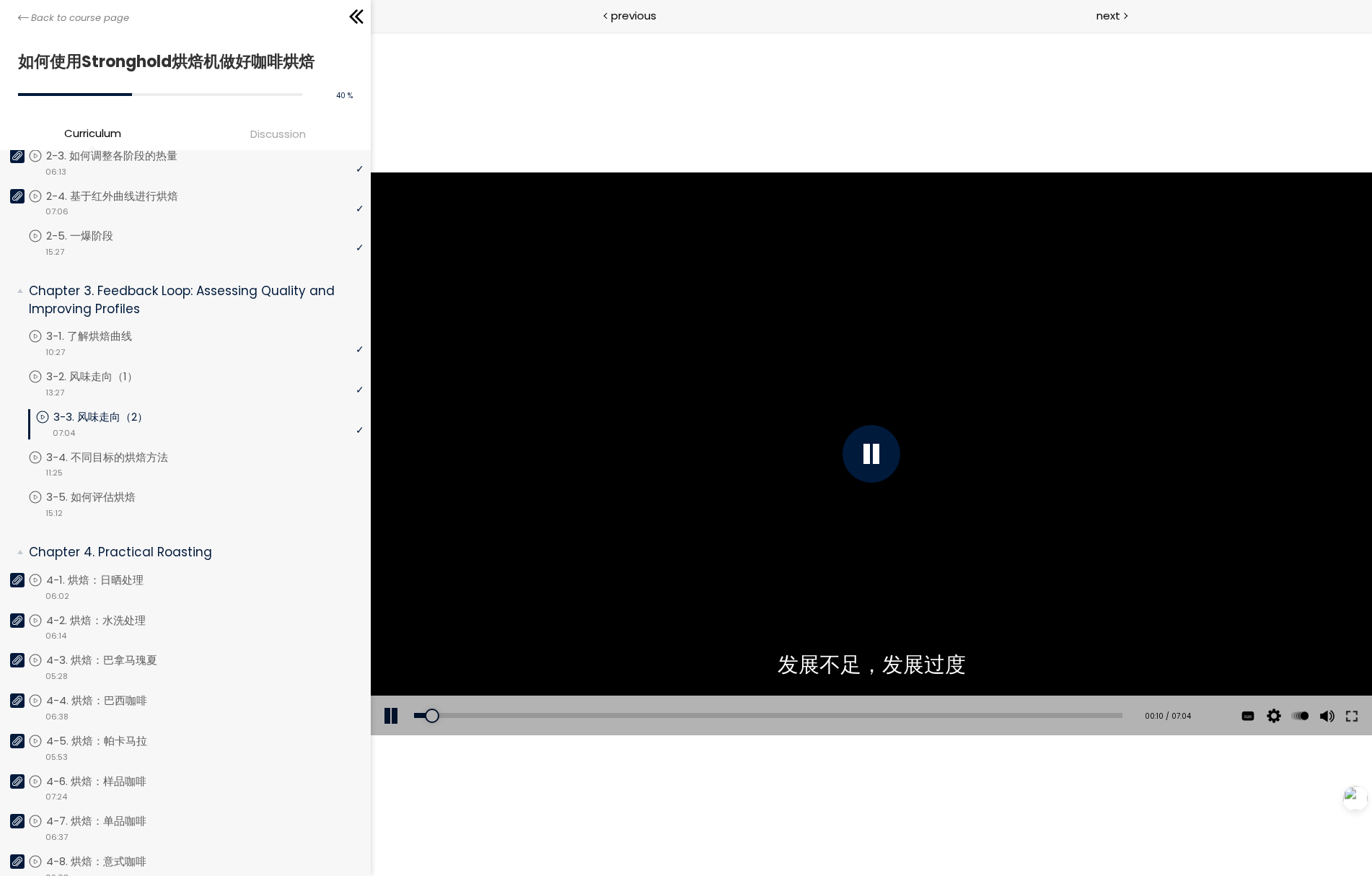
click at [658, 150] on div "点击播放声音 @keyframes VOLUME_SMALL_WAVE_FLASH { 0% { opacity: 0; } 33% { opacity: 1…" at bounding box center [870, 454] width 1001 height 844
click at [600, 269] on div at bounding box center [870, 454] width 1001 height 563
click at [609, 290] on div at bounding box center [870, 454] width 1001 height 563
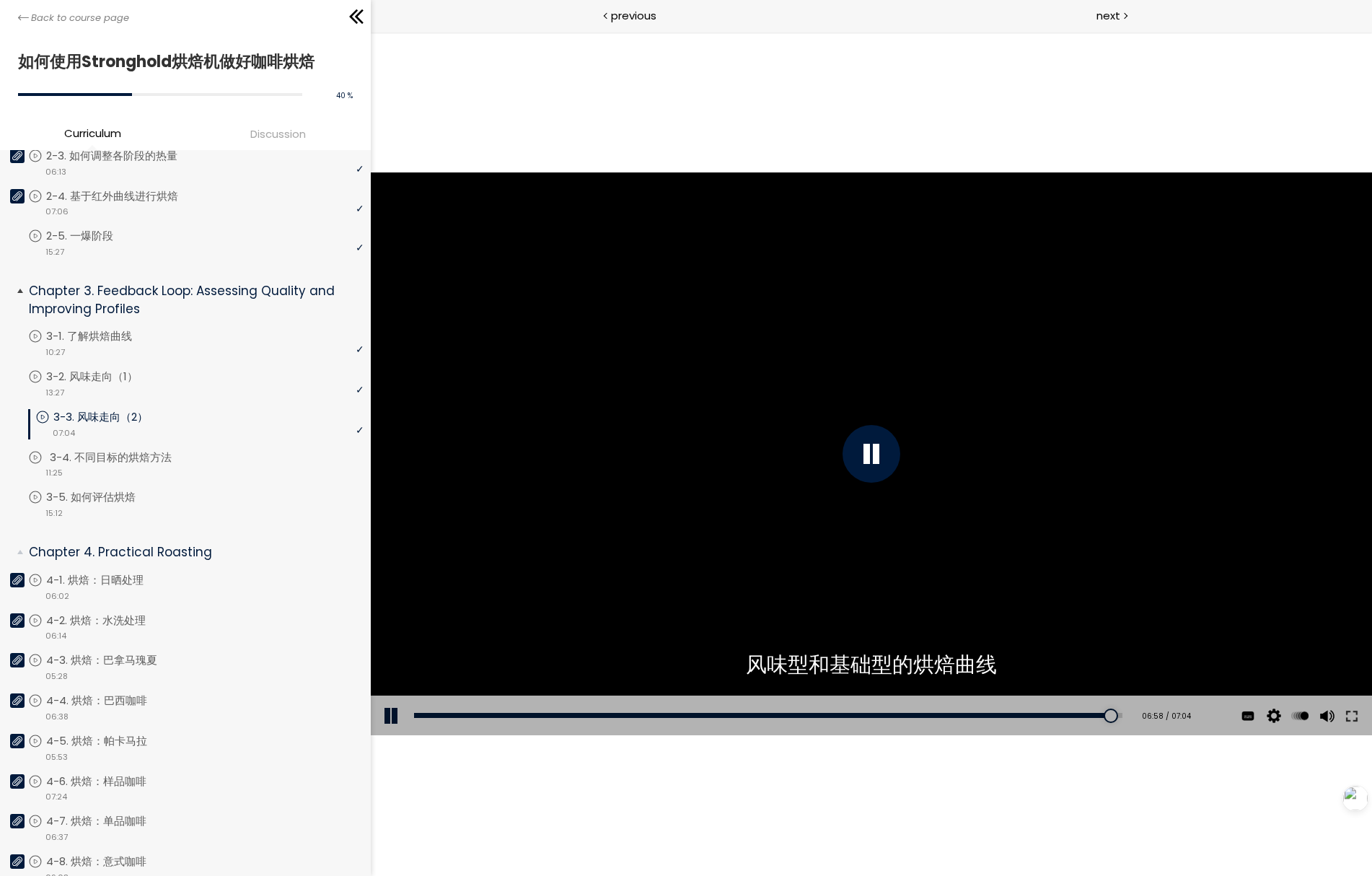
click at [181, 465] on div "video 11:25" at bounding box center [195, 471] width 335 height 14
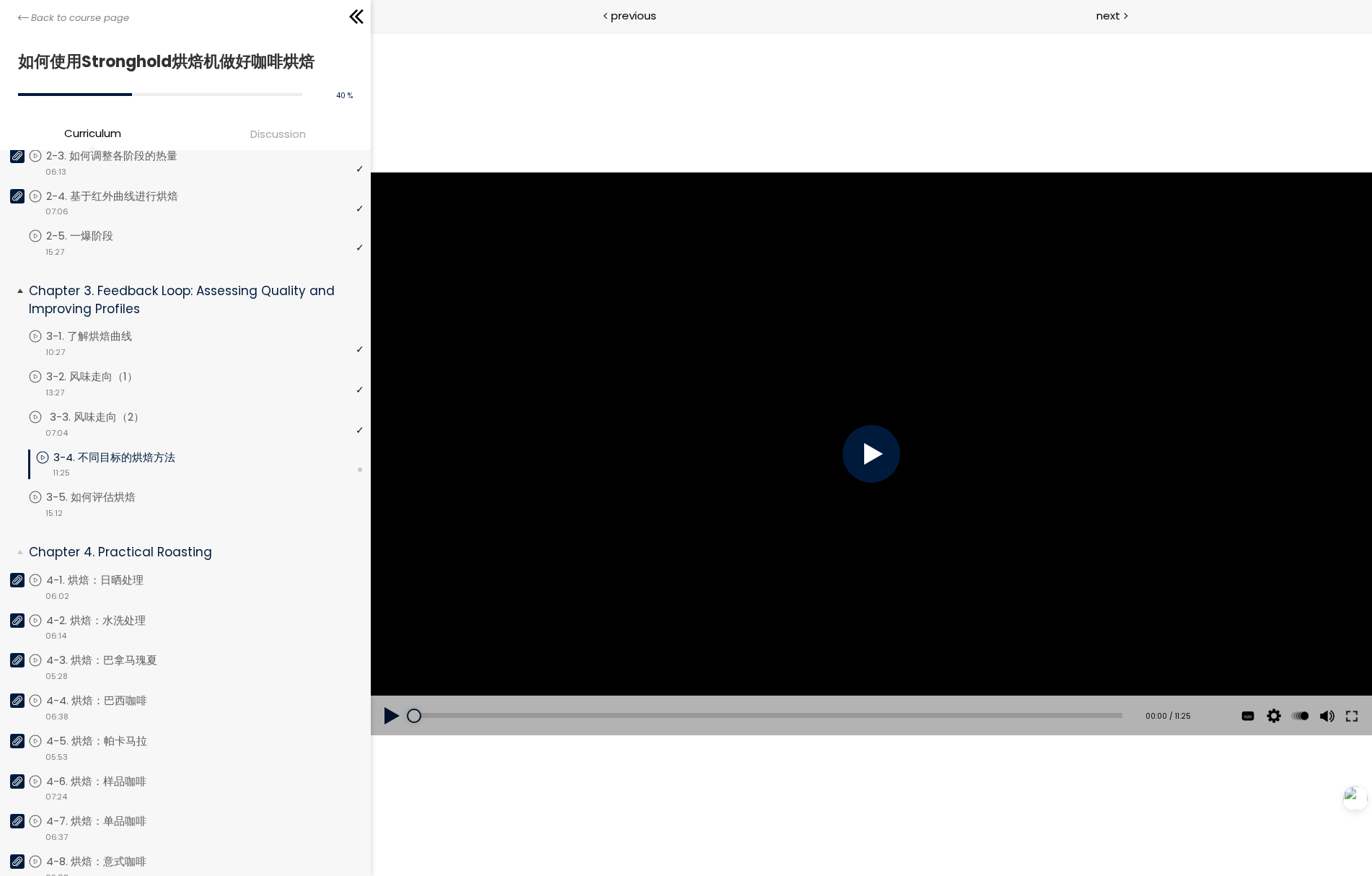
click at [199, 417] on link "3-3. 风味走向（2）" at bounding box center [195, 416] width 335 height 16
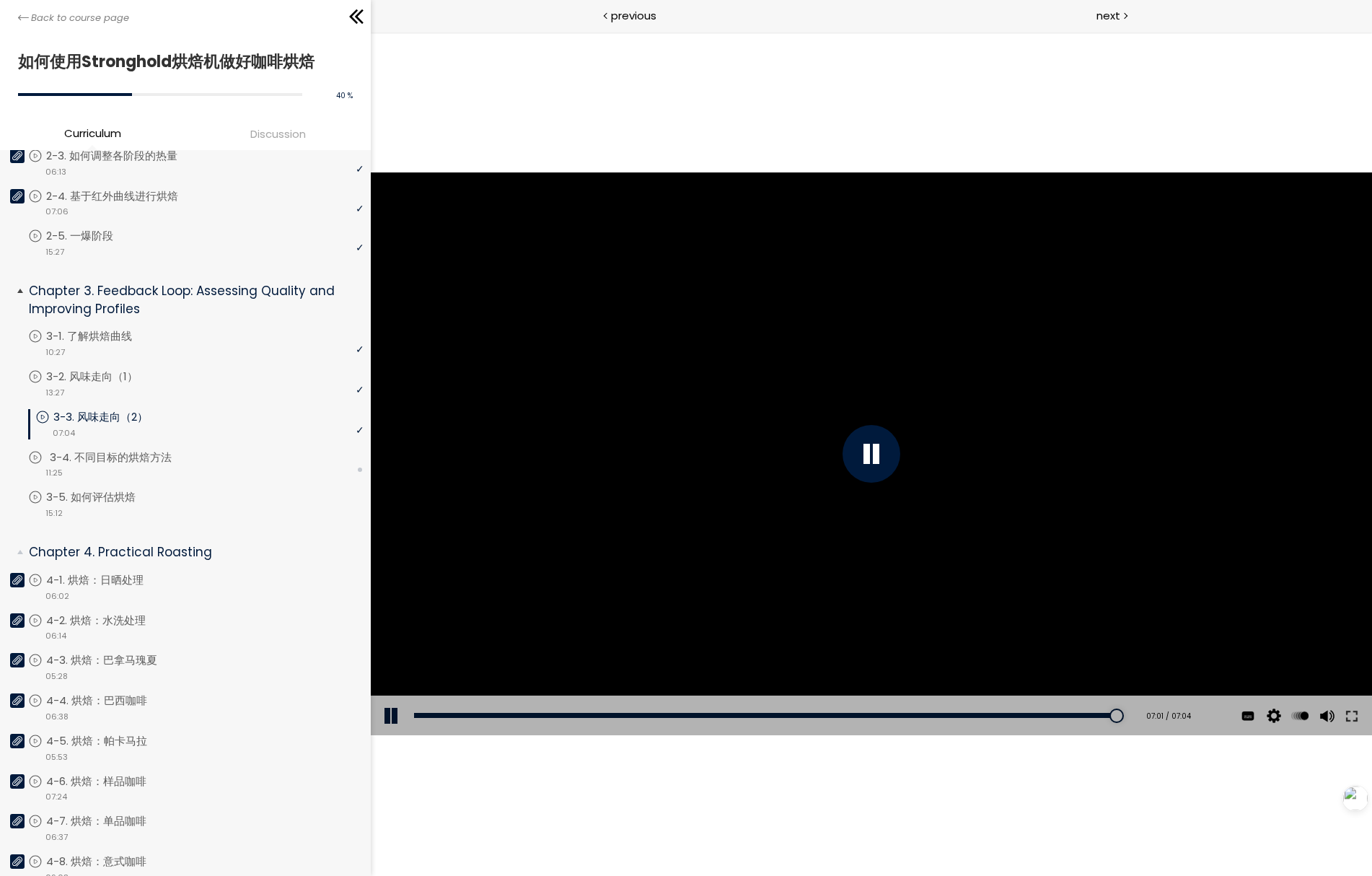
click at [166, 449] on p "3-4. 不同目标的烘焙方法" at bounding box center [125, 457] width 151 height 16
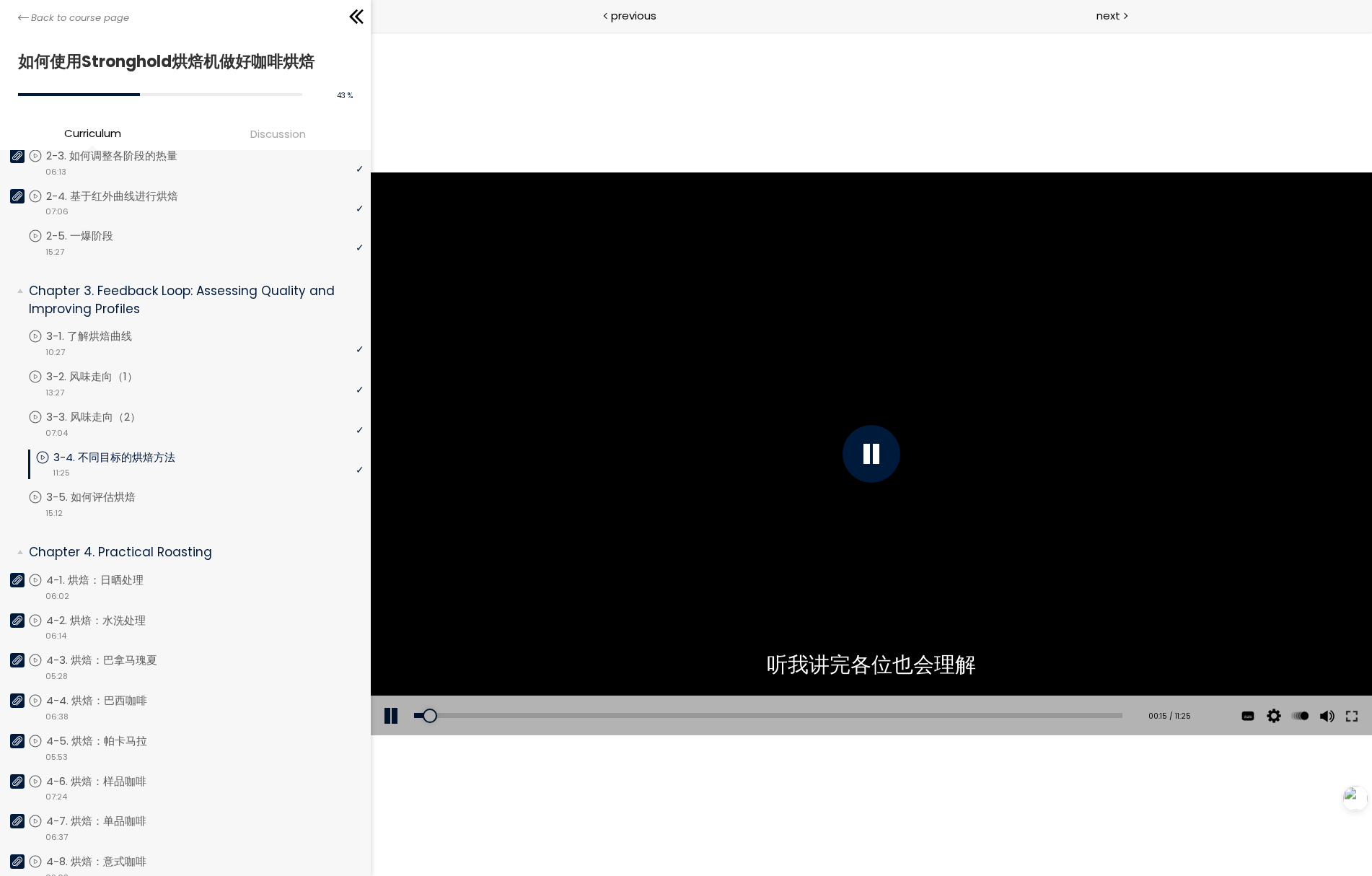
click at [552, 334] on div at bounding box center [870, 454] width 1001 height 563
click at [990, 676] on div at bounding box center [870, 454] width 1001 height 563
click at [899, 188] on div at bounding box center [870, 454] width 1001 height 563
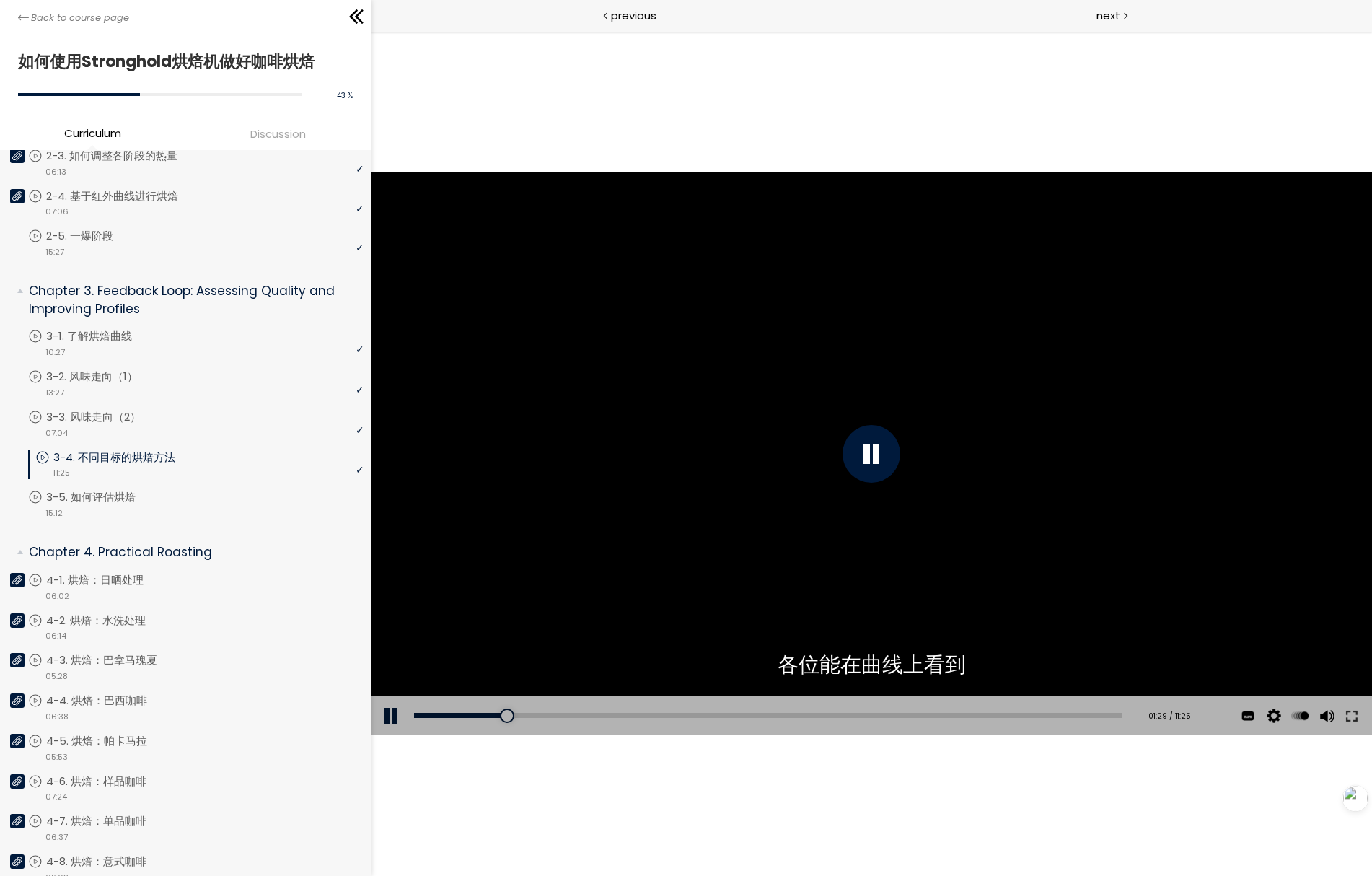
click at [899, 188] on div at bounding box center [870, 454] width 1001 height 563
click at [878, 141] on div "点击播放声音 @keyframes VOLUME_SMALL_WAVE_FLASH { 0% { opacity: 0; } 33% { opacity: 1…" at bounding box center [870, 454] width 1001 height 844
click at [877, 92] on div "点击播放声音 @keyframes VOLUME_SMALL_WAVE_FLASH { 0% { opacity: 0; } 33% { opacity: 1…" at bounding box center [870, 454] width 1001 height 844
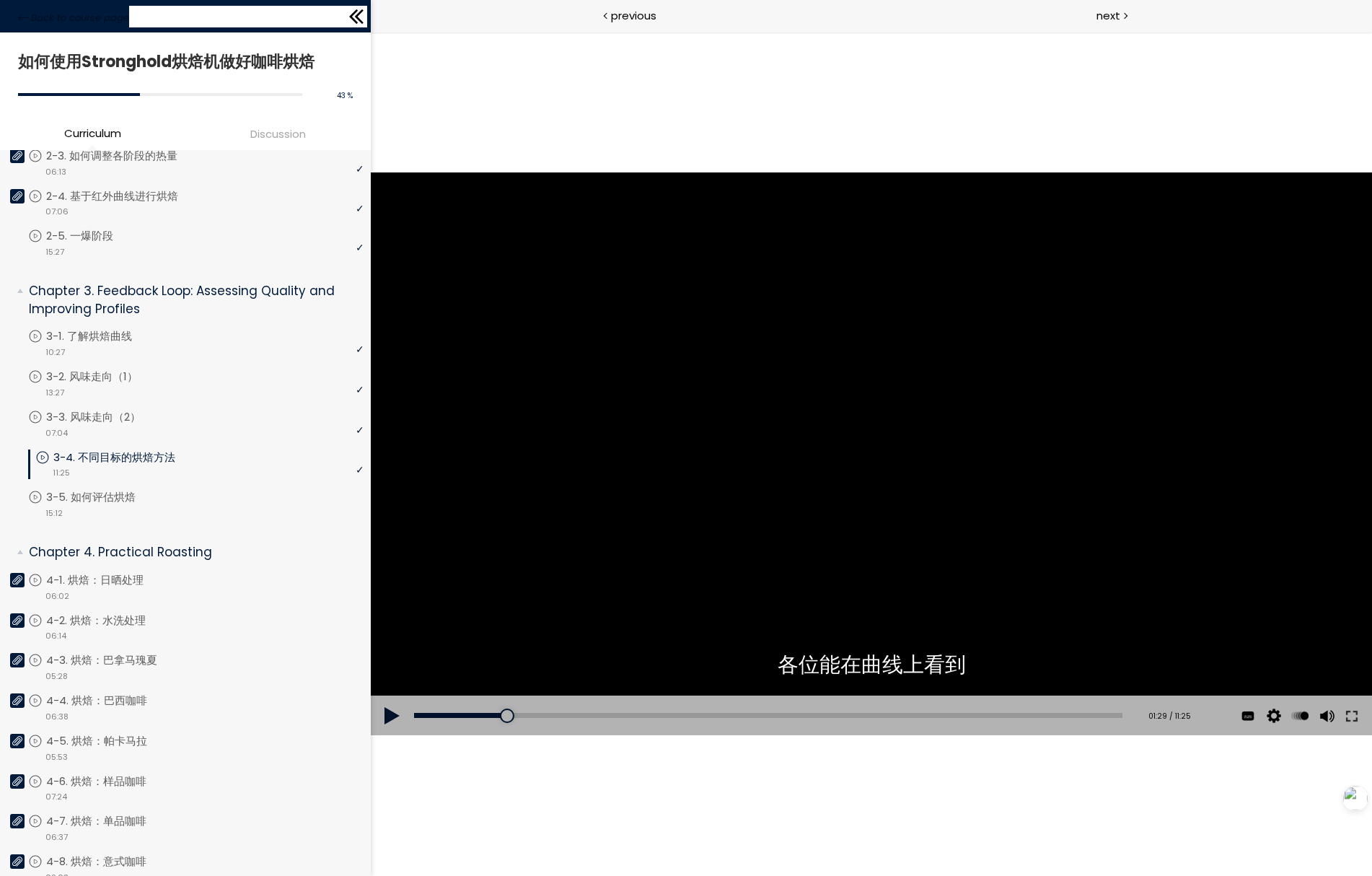
click at [351, 19] on icon at bounding box center [353, 16] width 8 height 14
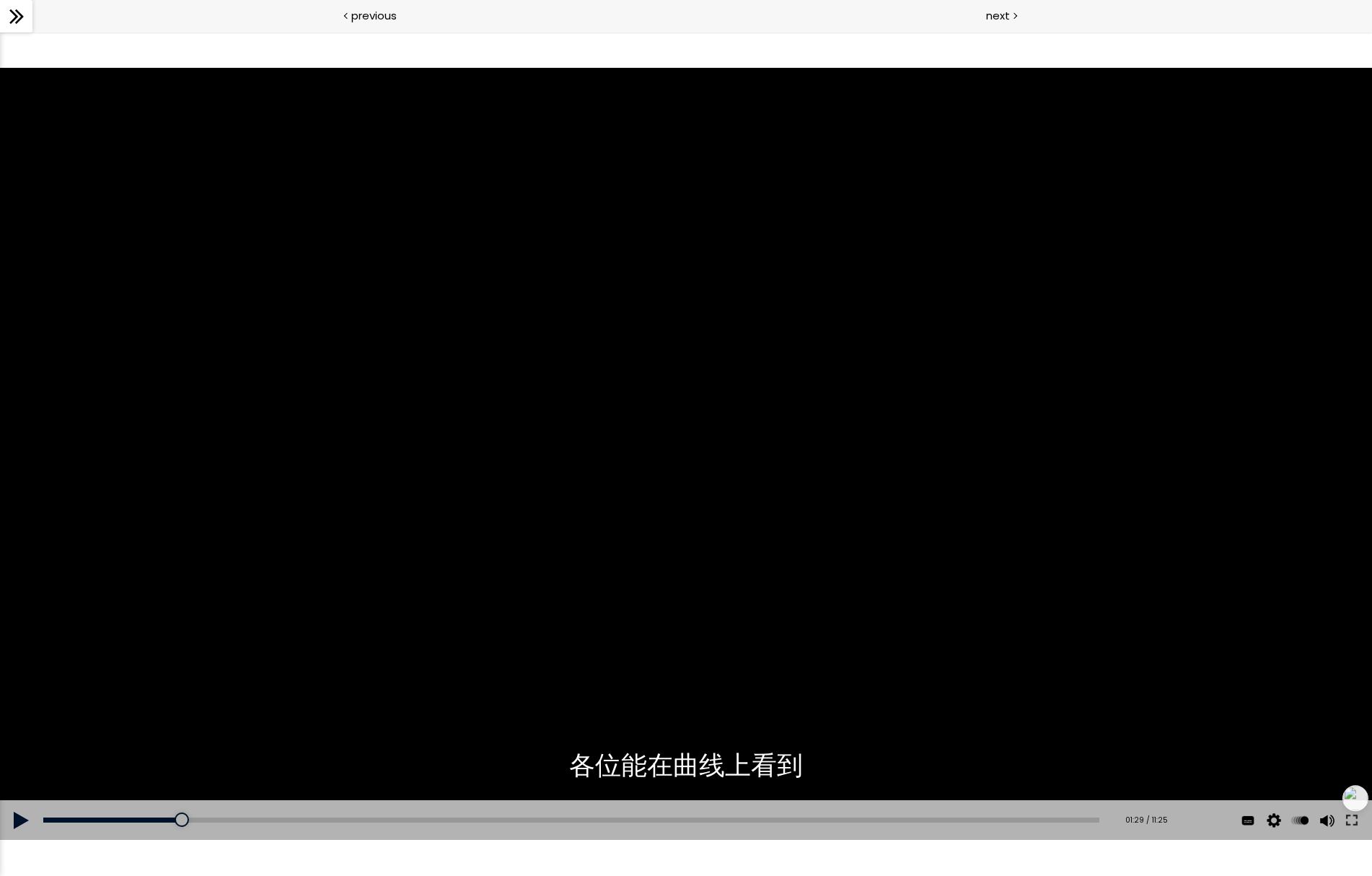
click at [695, 655] on div at bounding box center [686, 454] width 1372 height 772
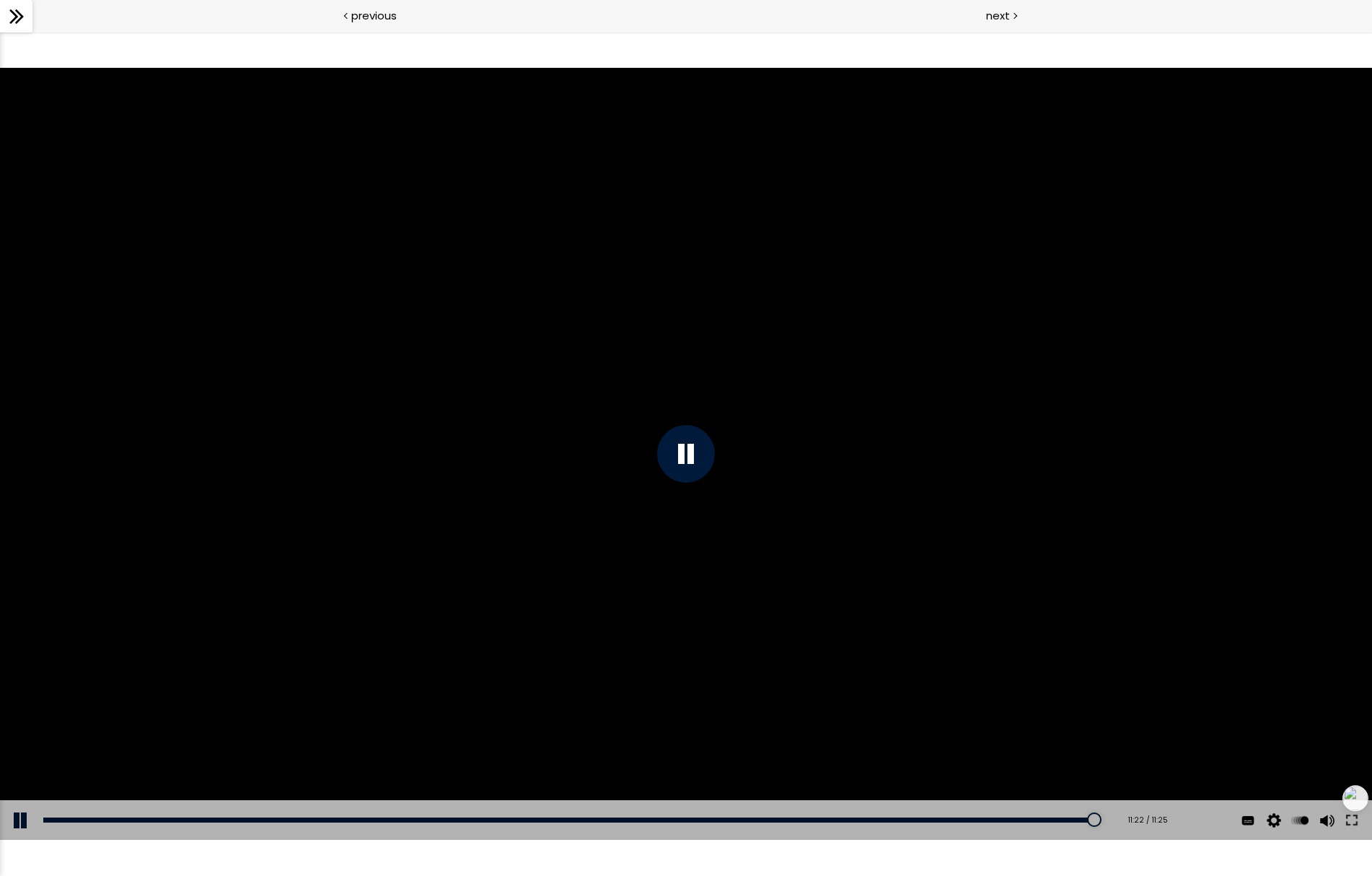
click at [16, 22] on icon at bounding box center [19, 16] width 8 height 14
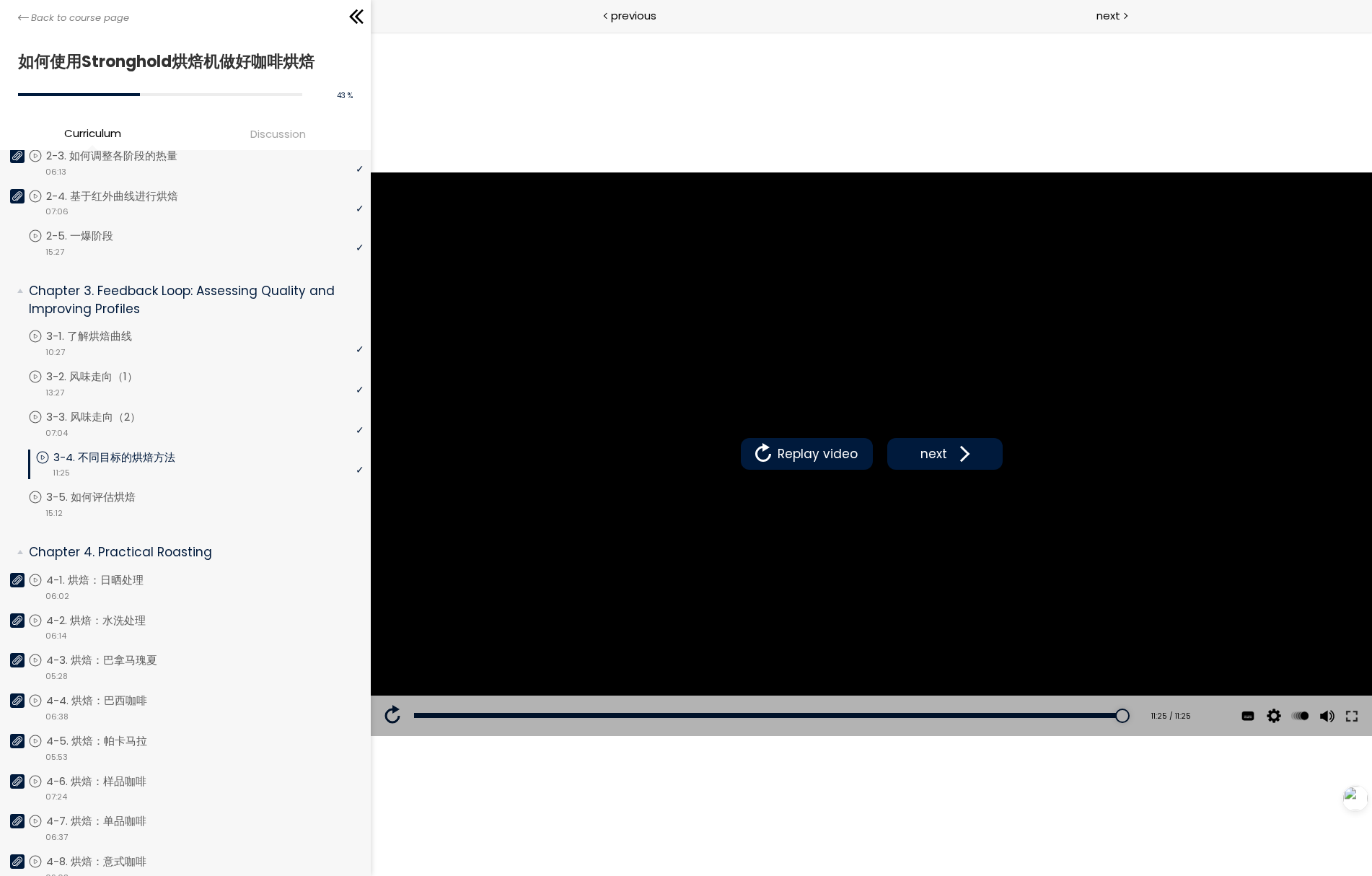
click at [772, 80] on div "点击播放声音 @keyframes VOLUME_SMALL_WAVE_FLASH { 0% { opacity: 0; } 33% { opacity: 1…" at bounding box center [870, 454] width 1001 height 844
click at [937, 445] on span "next" at bounding box center [933, 454] width 34 height 19
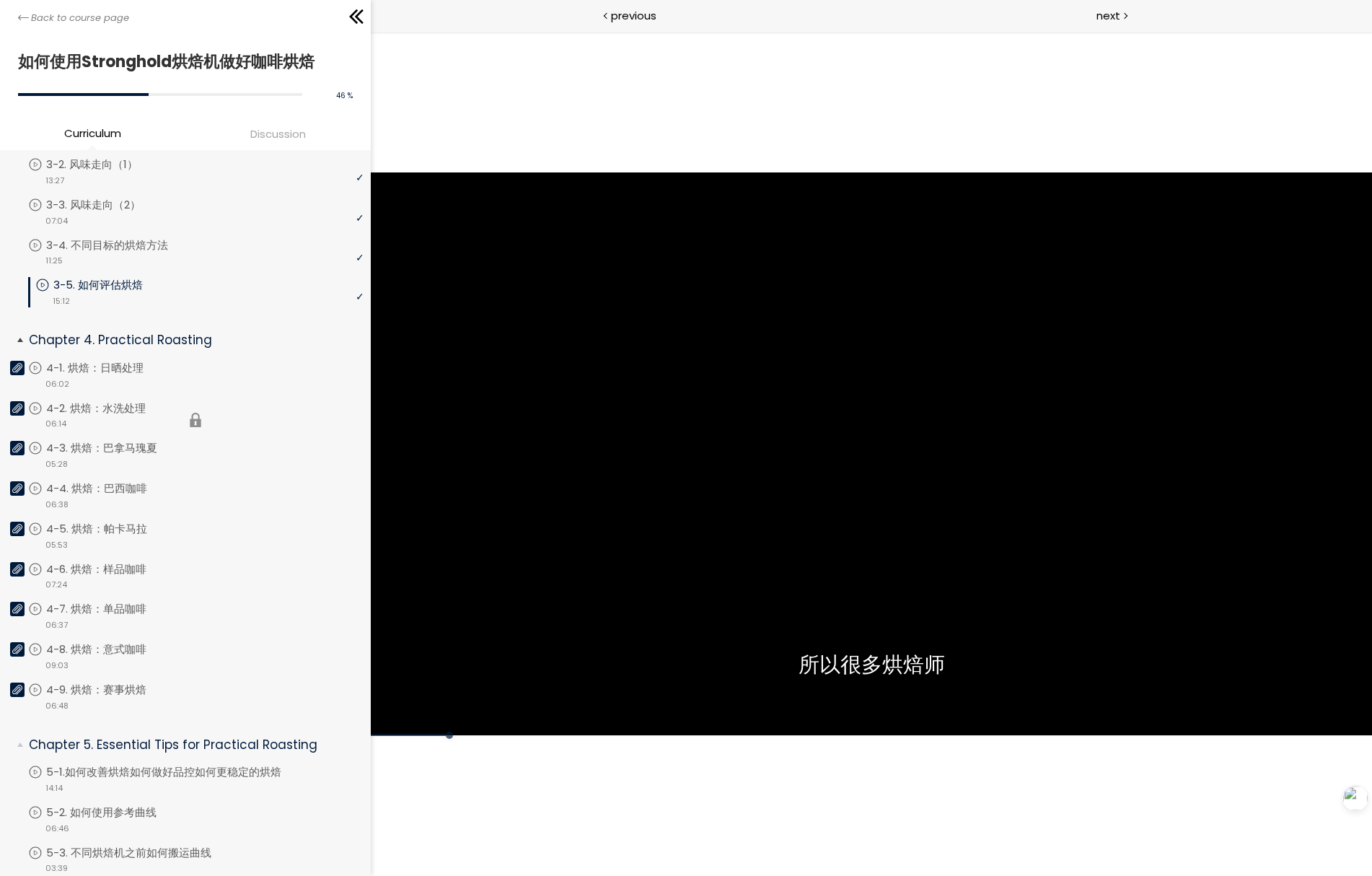
scroll to position [630, 0]
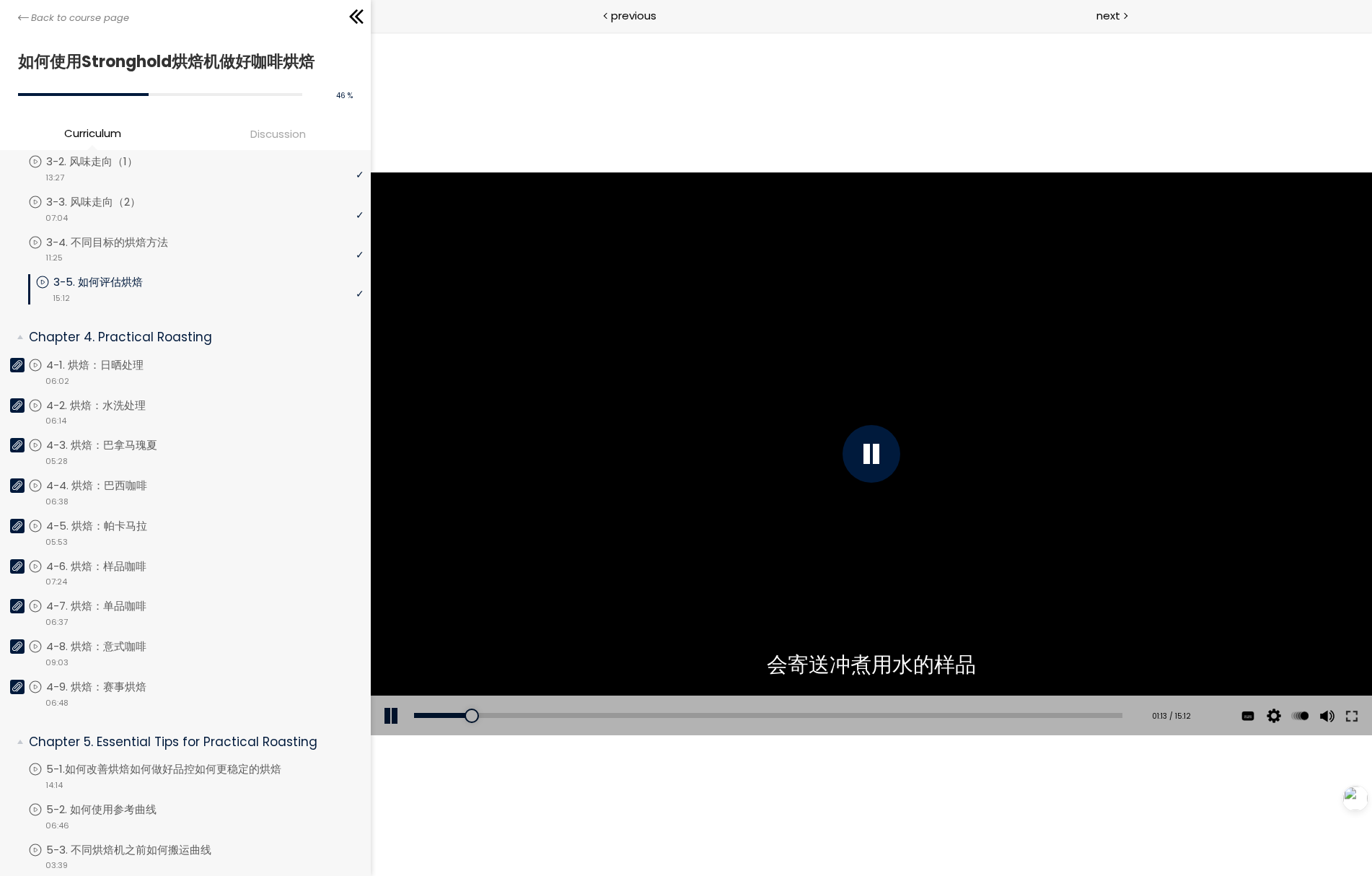
click at [662, 486] on div at bounding box center [870, 454] width 1001 height 563
click at [382, 721] on button at bounding box center [391, 715] width 43 height 41
